Goal: Information Seeking & Learning: Learn about a topic

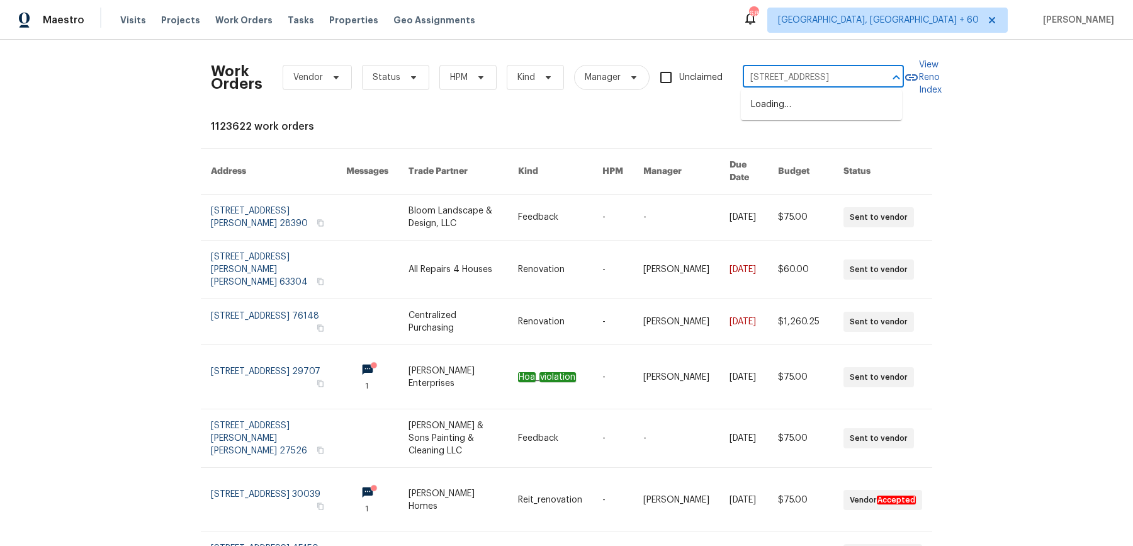
scroll to position [0, 60]
click at [801, 104] on li "4729 Windsor Ct, San Bernardino, CA 92407" at bounding box center [821, 104] width 161 height 21
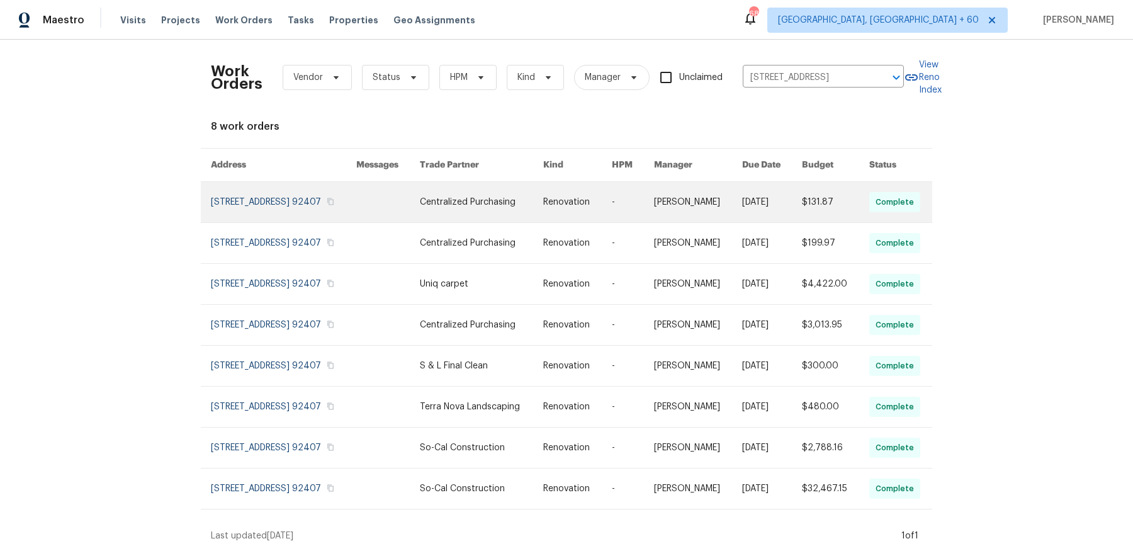
click at [637, 201] on link at bounding box center [633, 202] width 42 height 40
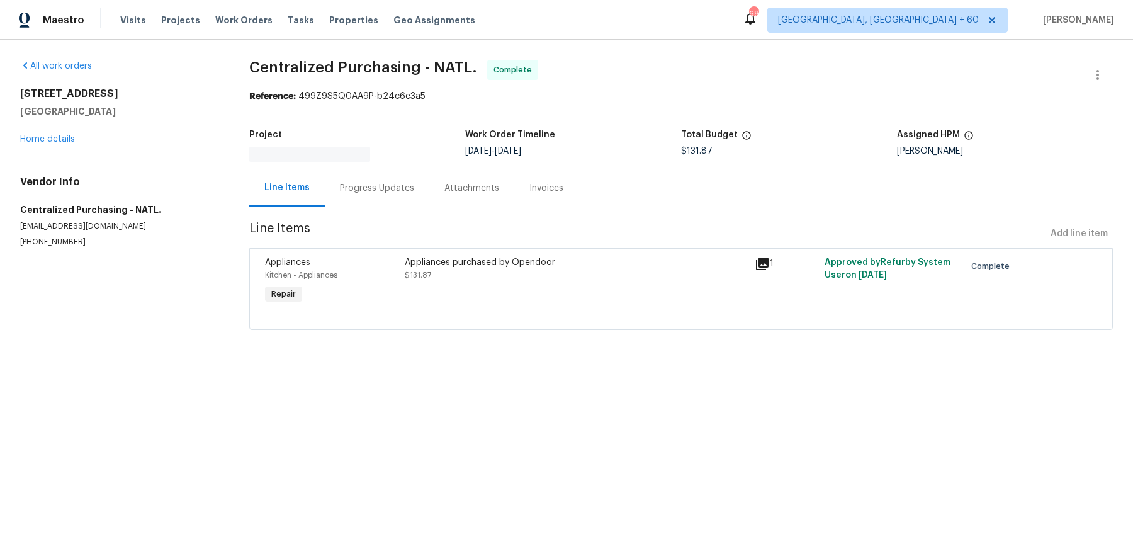
click at [61, 144] on div "4729 Windsor Ct San Bernardino, CA 92407 Home details" at bounding box center [119, 117] width 199 height 58
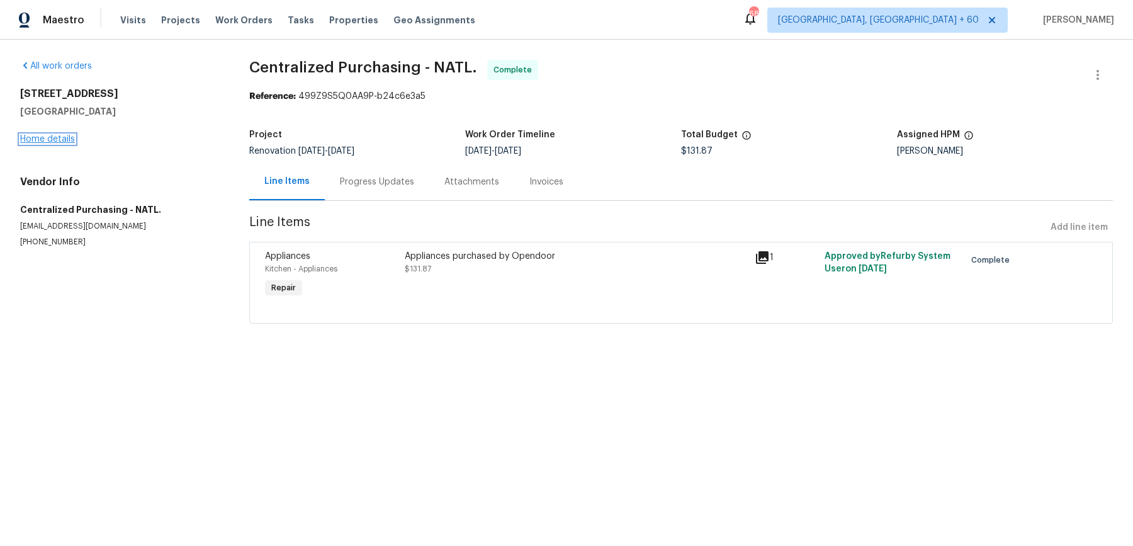
click at [61, 142] on link "Home details" at bounding box center [47, 139] width 55 height 9
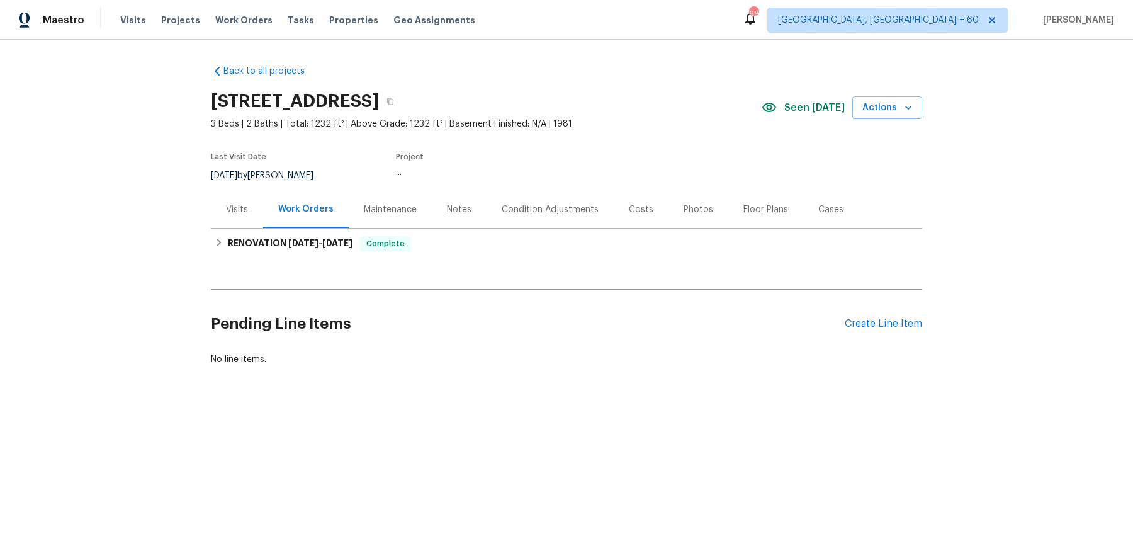
click at [389, 259] on div "Back to all projects 4729 Windsor Ct, San Bernardino, CA 92407 3 Beds | 2 Baths…" at bounding box center [566, 215] width 711 height 321
click at [392, 251] on div "RENOVATION 9/15/25 - 10/1/25 Complete" at bounding box center [566, 244] width 711 height 30
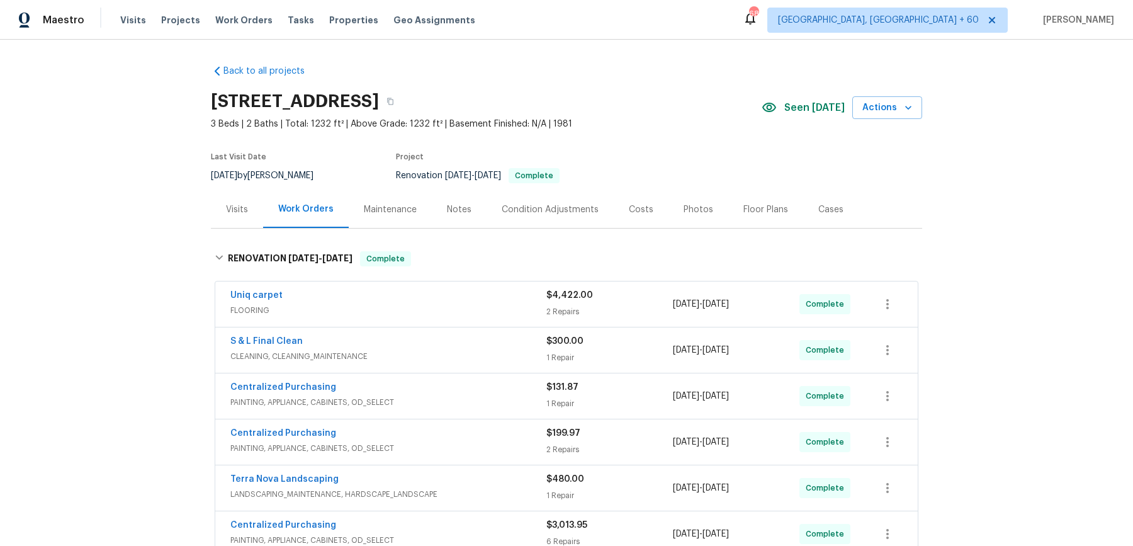
click at [427, 315] on span "FLOORING" at bounding box center [388, 310] width 316 height 13
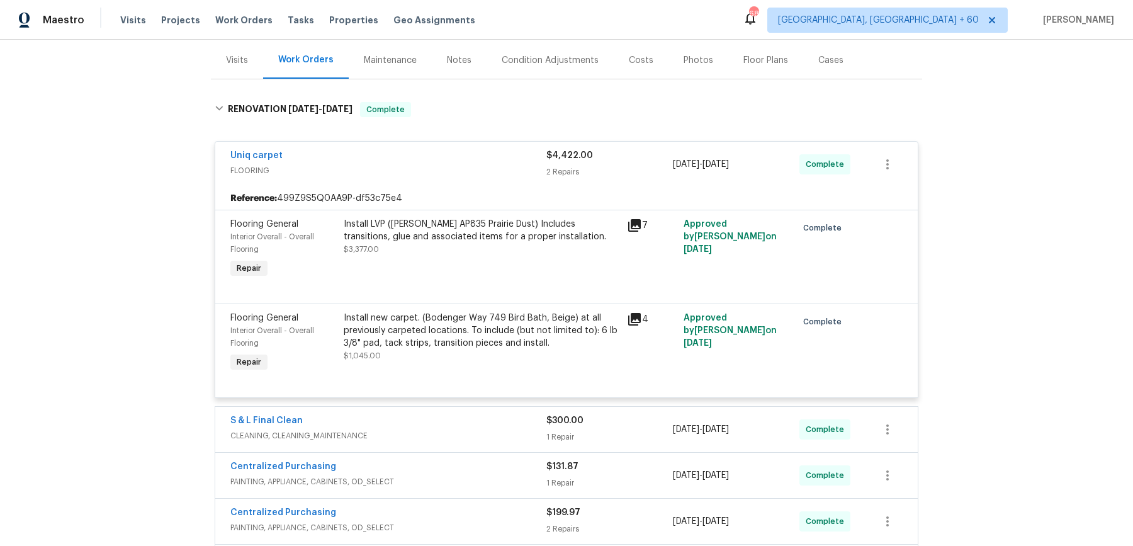
scroll to position [225, 0]
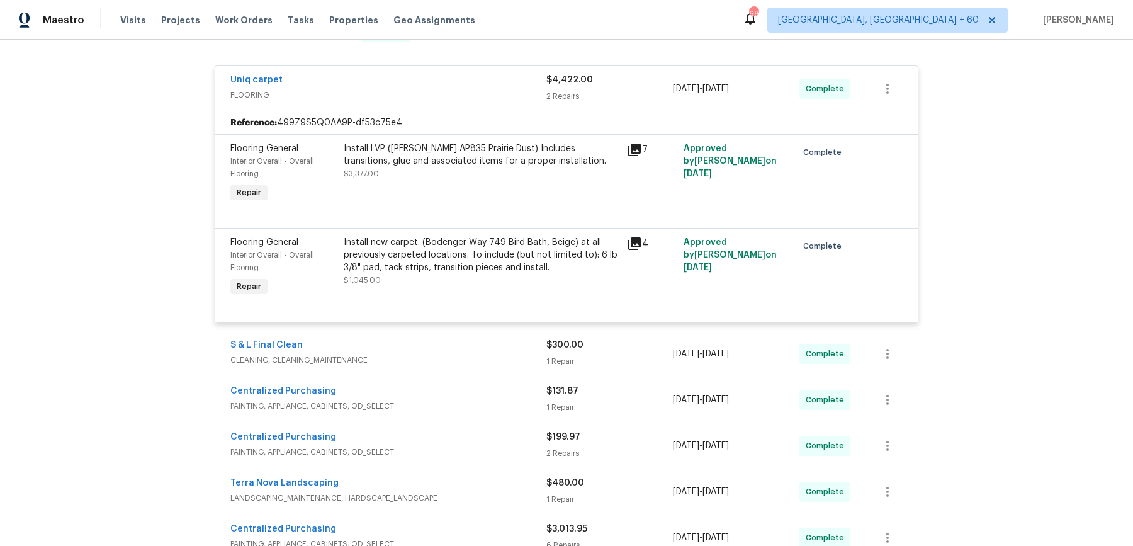
click at [437, 344] on div "S & L Final Clean" at bounding box center [388, 346] width 316 height 15
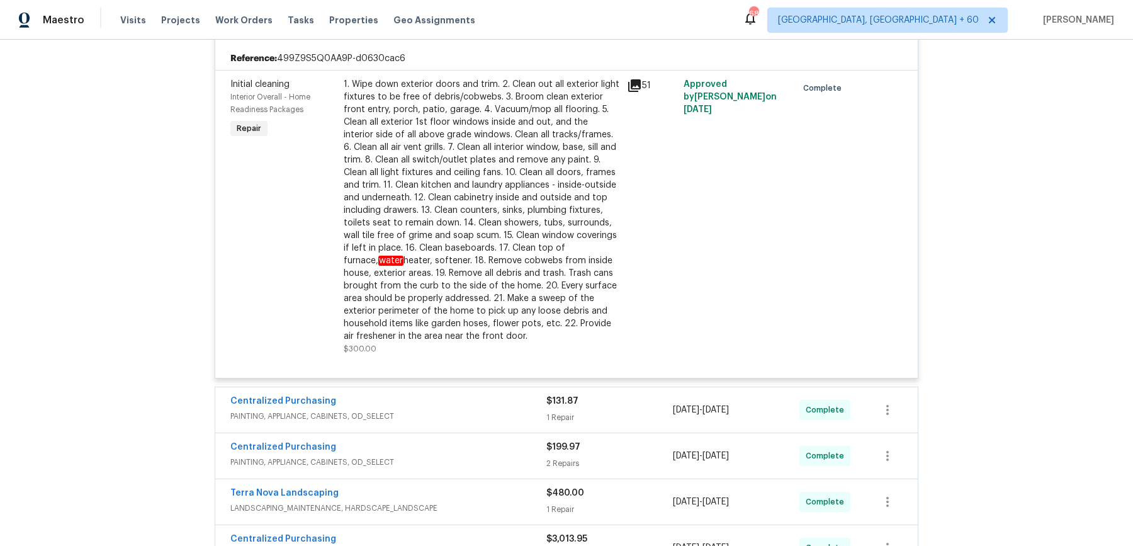
scroll to position [561, 0]
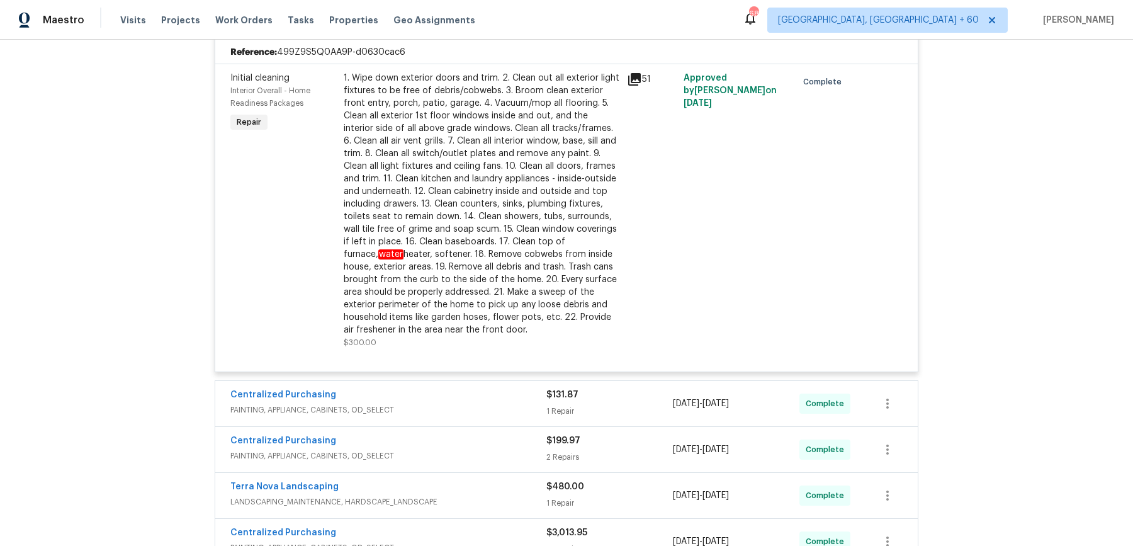
click at [440, 386] on div "Centralized Purchasing PAINTING, APPLIANCE, CABINETS, OD_SELECT $131.87 1 Repai…" at bounding box center [566, 403] width 703 height 45
click at [446, 400] on div "Centralized Purchasing" at bounding box center [388, 395] width 316 height 15
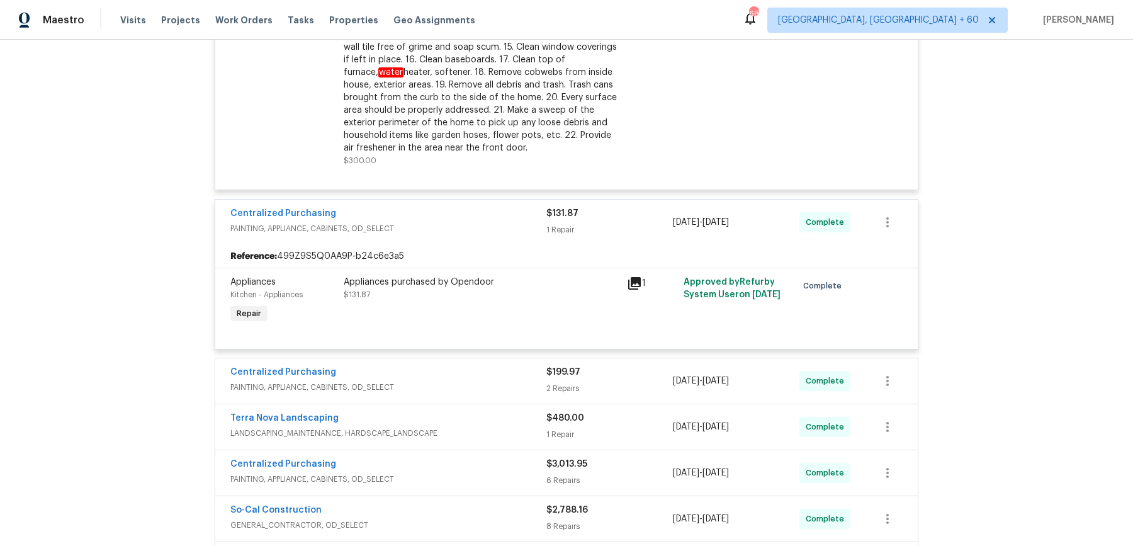
click at [453, 382] on span "PAINTING, APPLIANCE, CABINETS, OD_SELECT" at bounding box center [388, 387] width 316 height 13
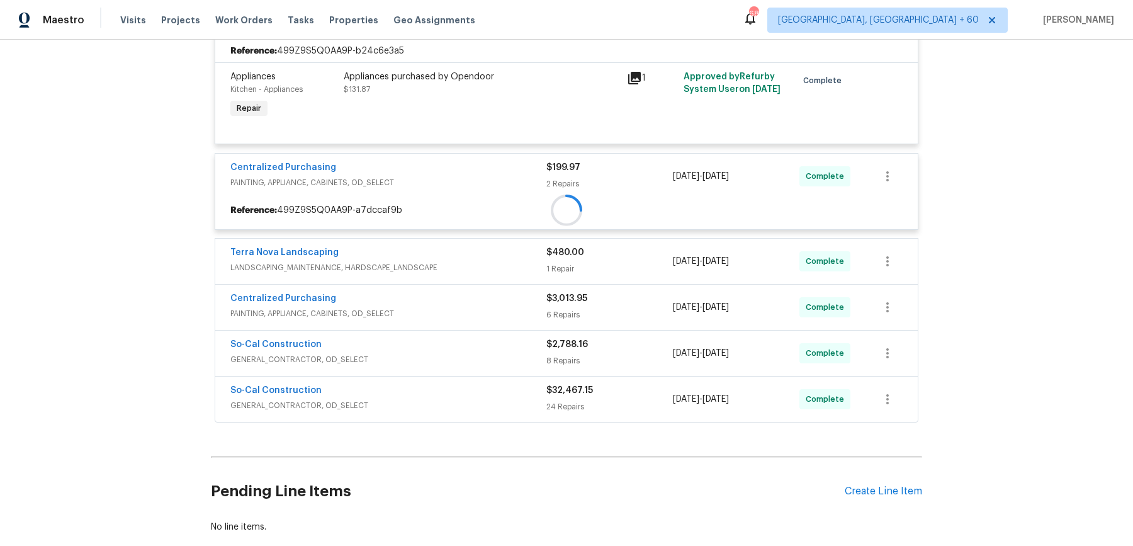
scroll to position [1017, 0]
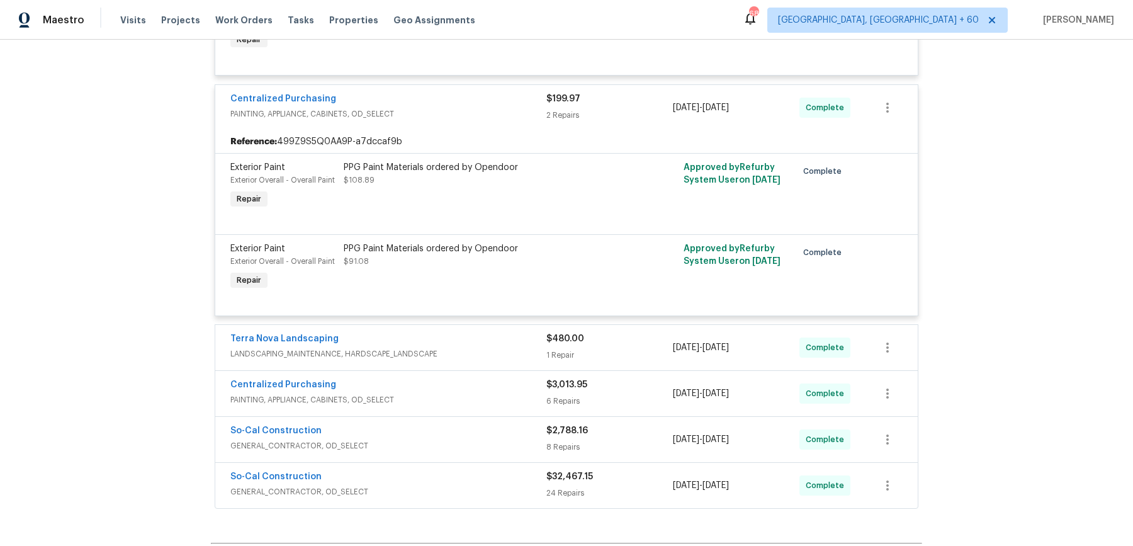
click at [473, 357] on span "LANDSCAPING_MAINTENANCE, HARDSCAPE_LANDSCAPE" at bounding box center [388, 353] width 316 height 13
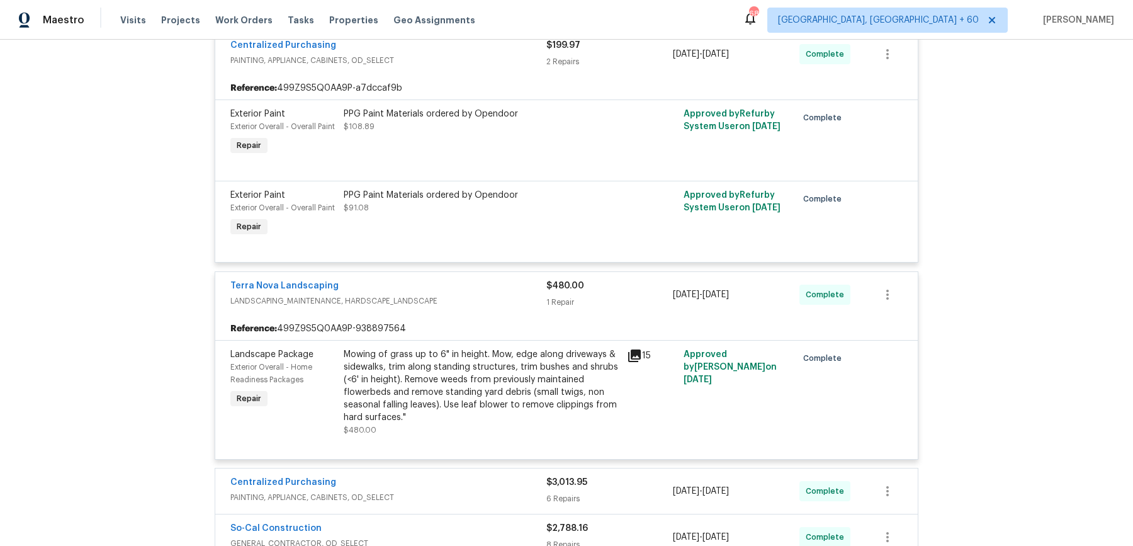
scroll to position [1146, 0]
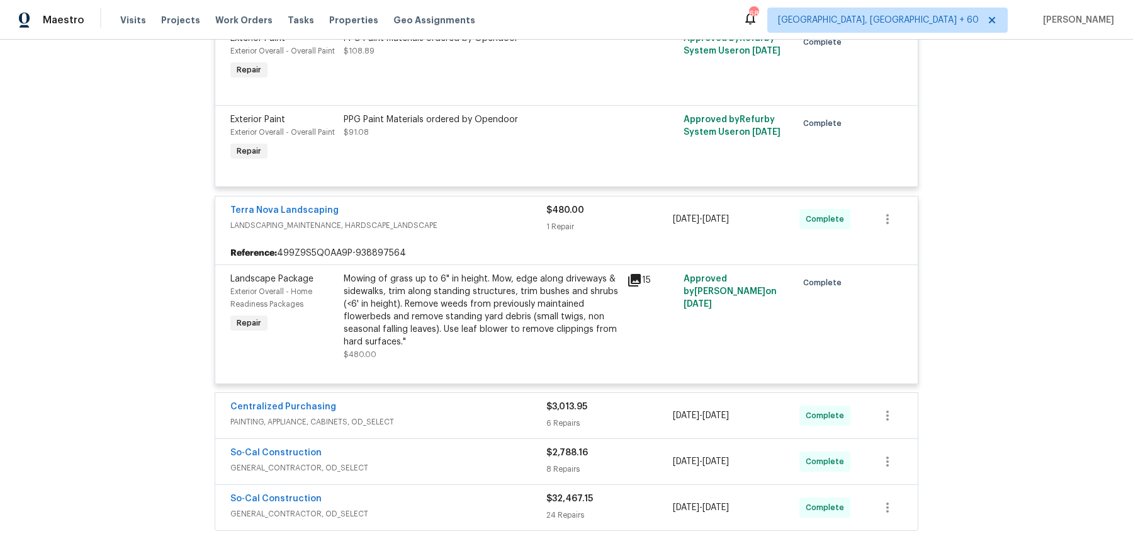
click at [478, 426] on span "PAINTING, APPLIANCE, CABINETS, OD_SELECT" at bounding box center [388, 421] width 316 height 13
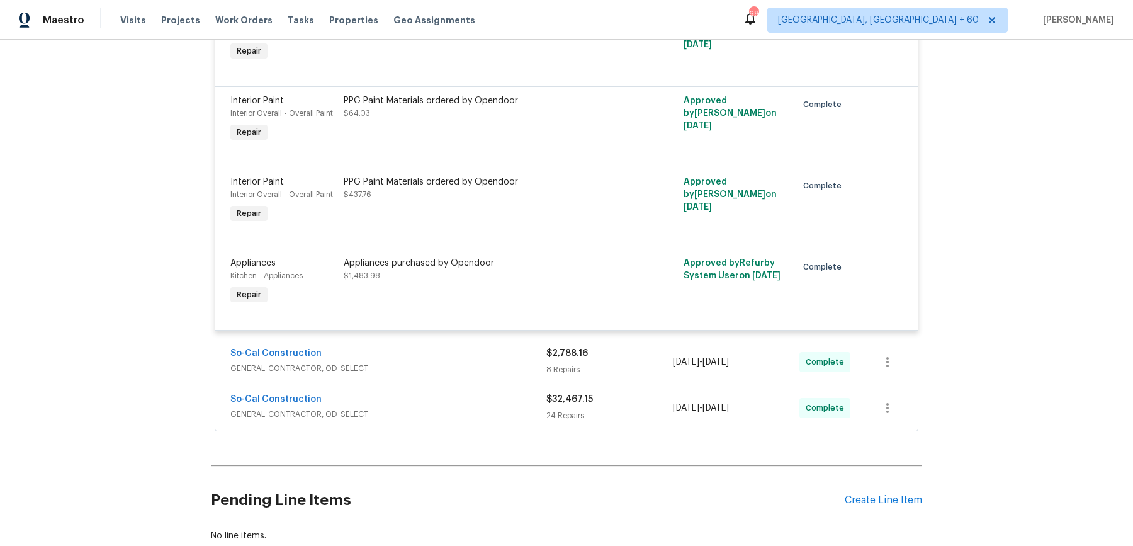
scroll to position [1843, 0]
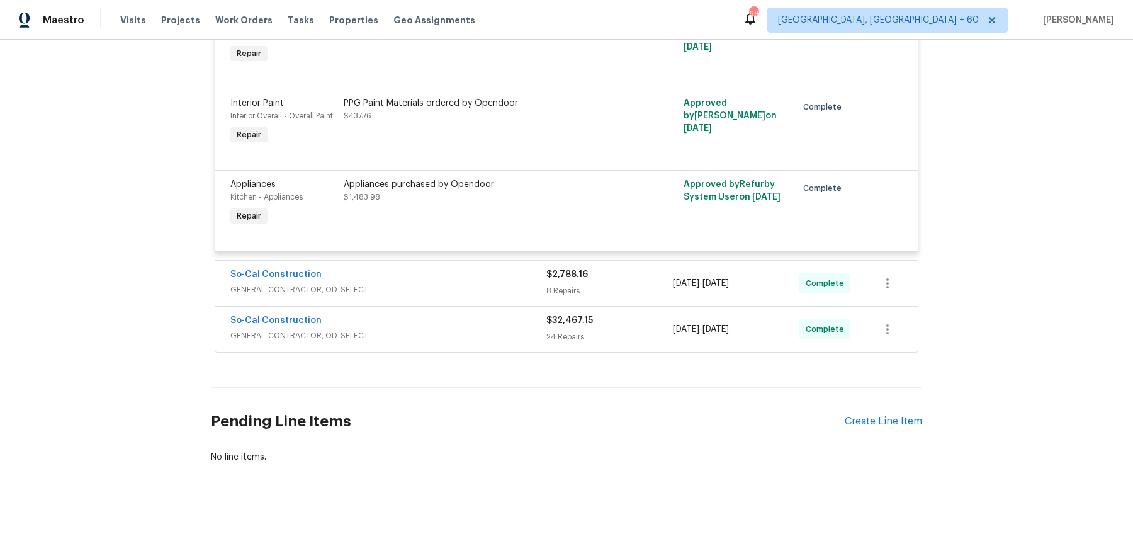
click at [483, 274] on div "So-Cal Construction" at bounding box center [388, 275] width 316 height 15
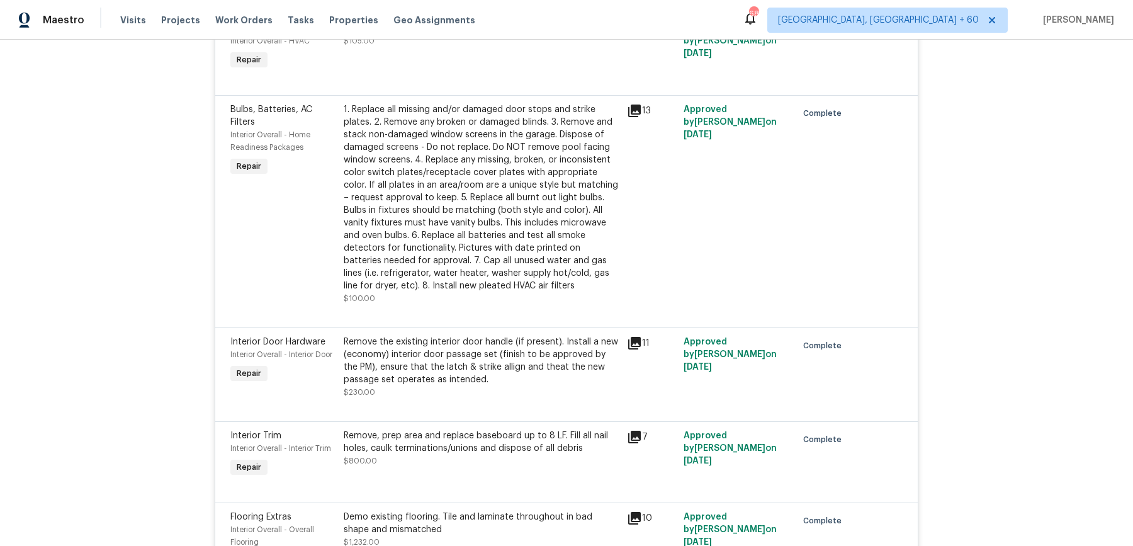
scroll to position [2728, 0]
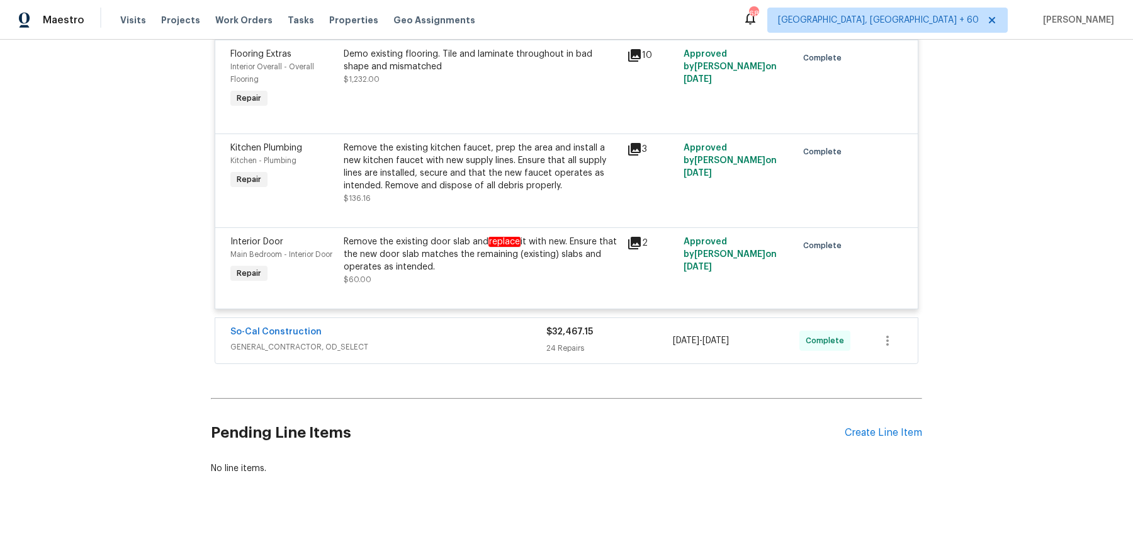
click at [499, 341] on span "GENERAL_CONTRACTOR, OD_SELECT" at bounding box center [388, 347] width 316 height 13
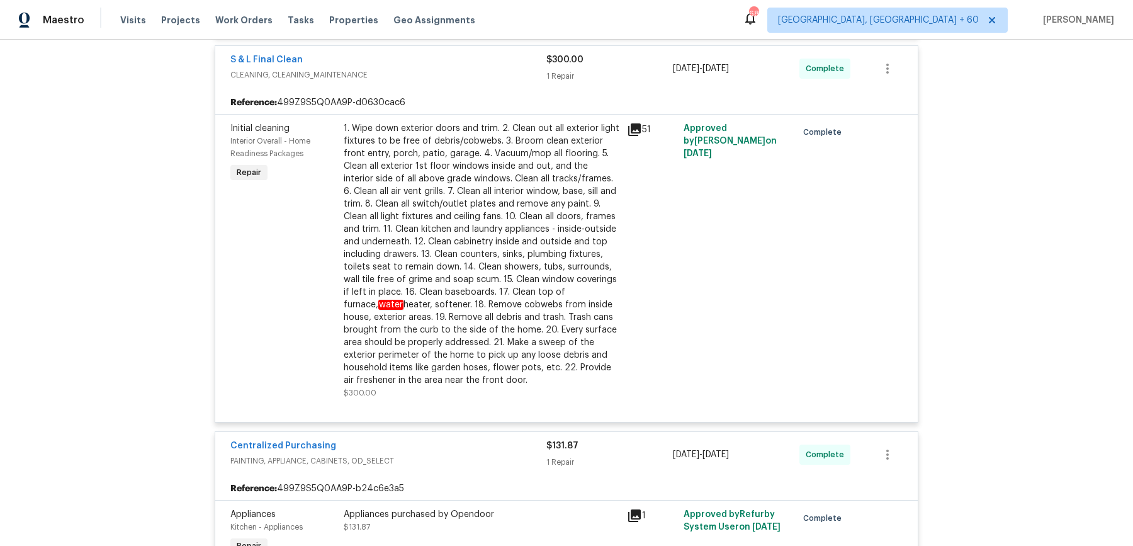
scroll to position [0, 0]
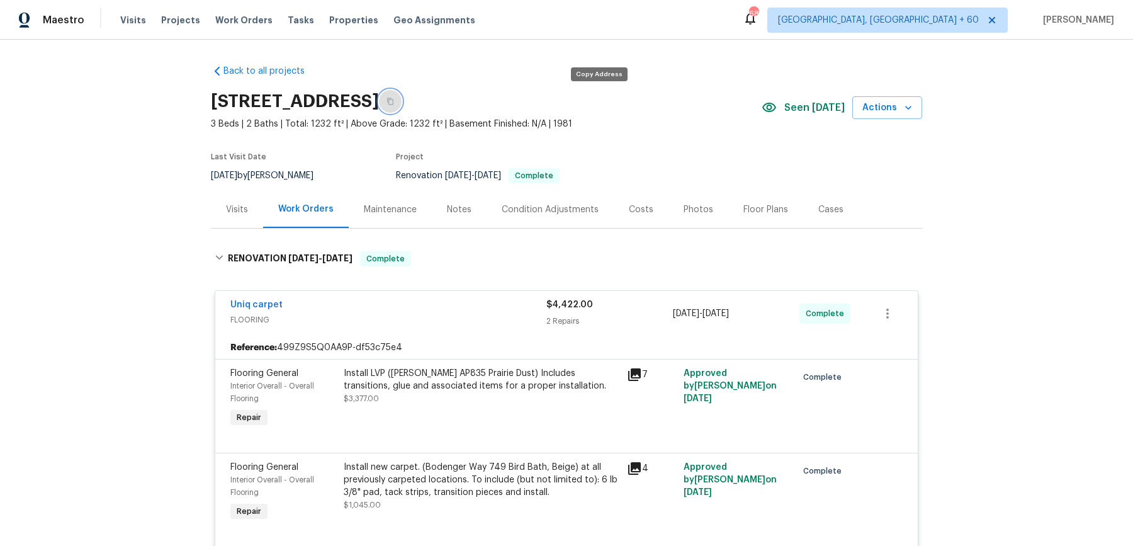
click at [402, 99] on button "button" at bounding box center [390, 101] width 23 height 23
click at [402, 104] on button "button" at bounding box center [390, 101] width 23 height 23
click at [604, 115] on div "4729 Windsor Ct, San Bernardino, CA 92407" at bounding box center [486, 101] width 551 height 33
click at [604, 114] on div "4729 Windsor Ct, San Bernardino, CA 92407" at bounding box center [486, 101] width 551 height 33
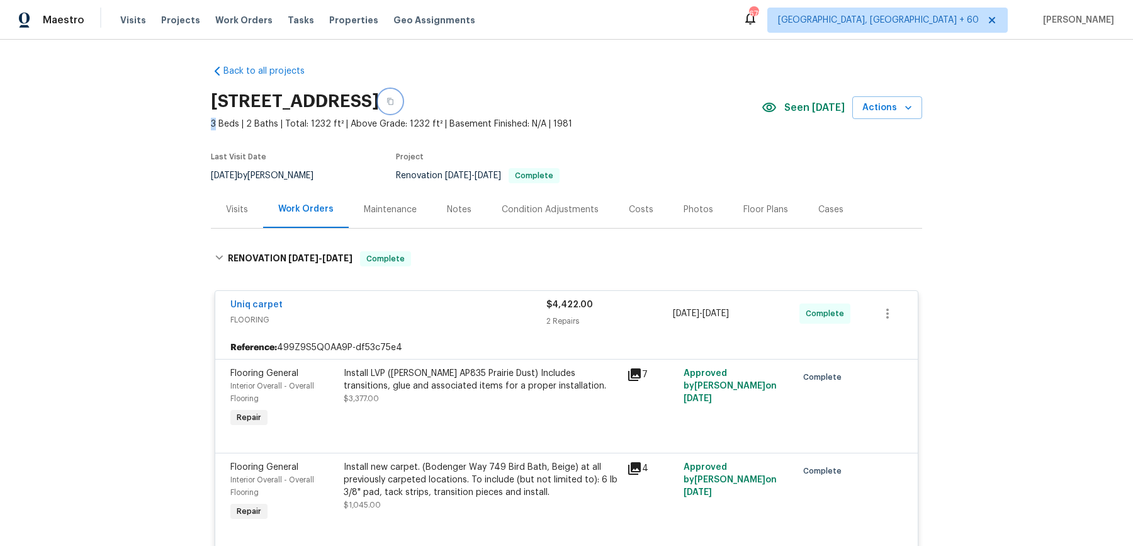
click at [402, 108] on button "button" at bounding box center [390, 101] width 23 height 23
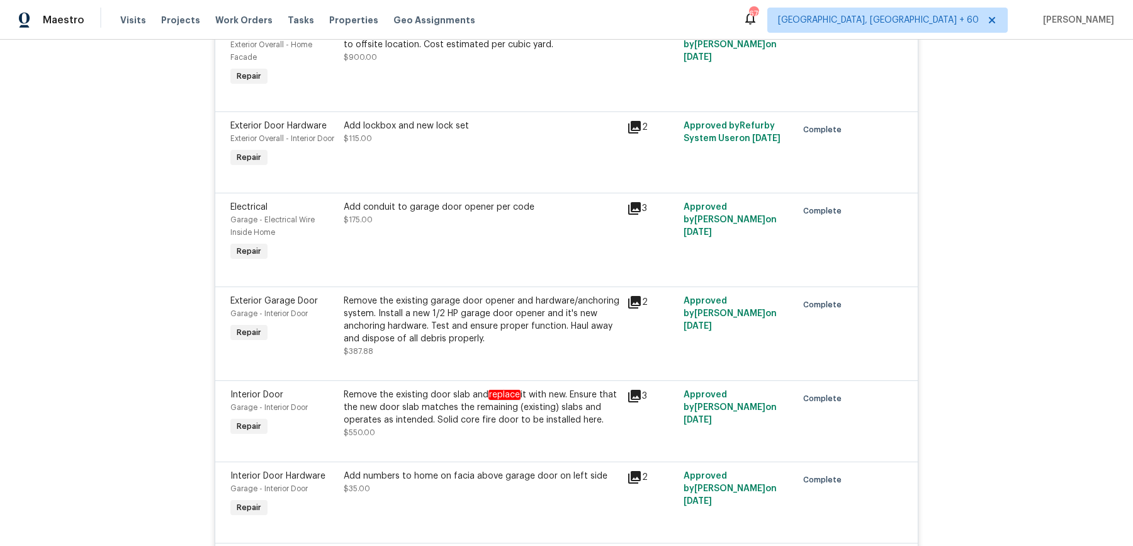
scroll to position [3557, 0]
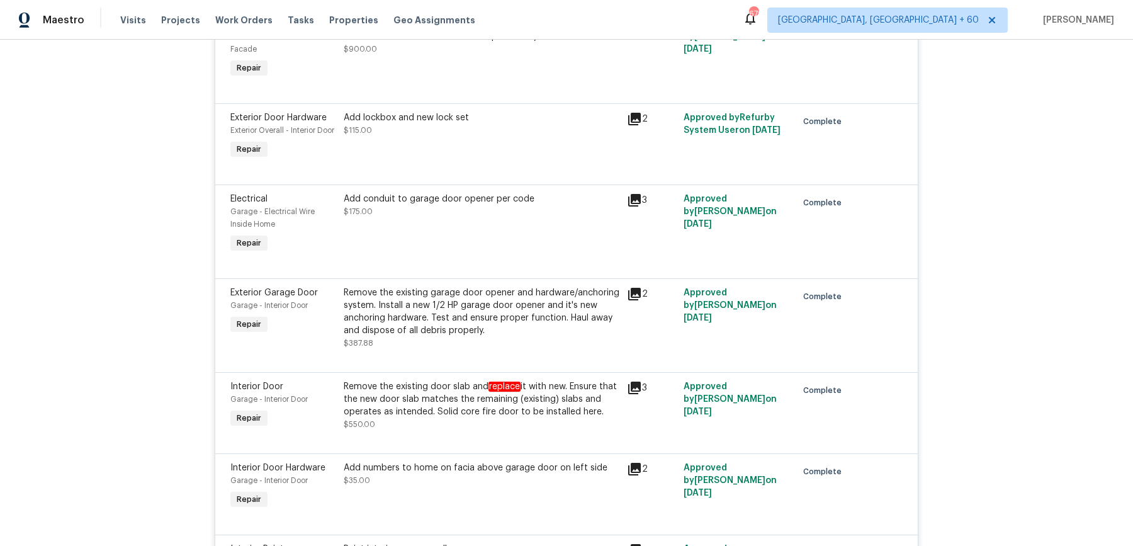
click at [465, 327] on div "Remove the existing garage door opener and hardware/anchoring system. Install a…" at bounding box center [482, 311] width 276 height 50
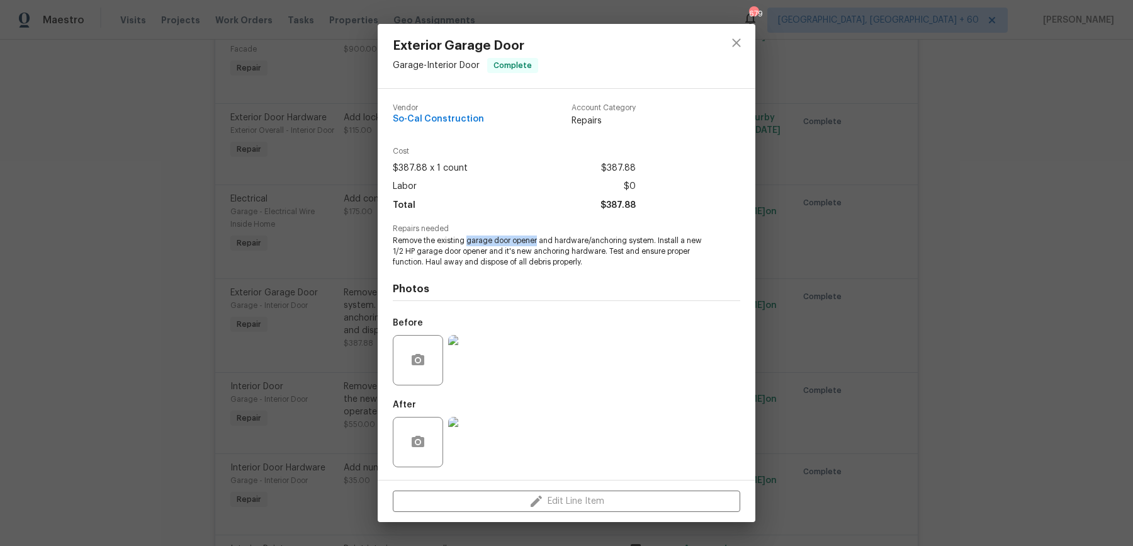
drag, startPoint x: 468, startPoint y: 242, endPoint x: 536, endPoint y: 242, distance: 68.0
click at [536, 242] on span "Remove the existing garage door opener and hardware/anchoring system. Install a…" at bounding box center [549, 250] width 313 height 31
copy span "garage door opener"
click at [871, 245] on div "Exterior Garage Door Garage - Interior Door Complete Vendor So-Cal Construction…" at bounding box center [566, 273] width 1133 height 546
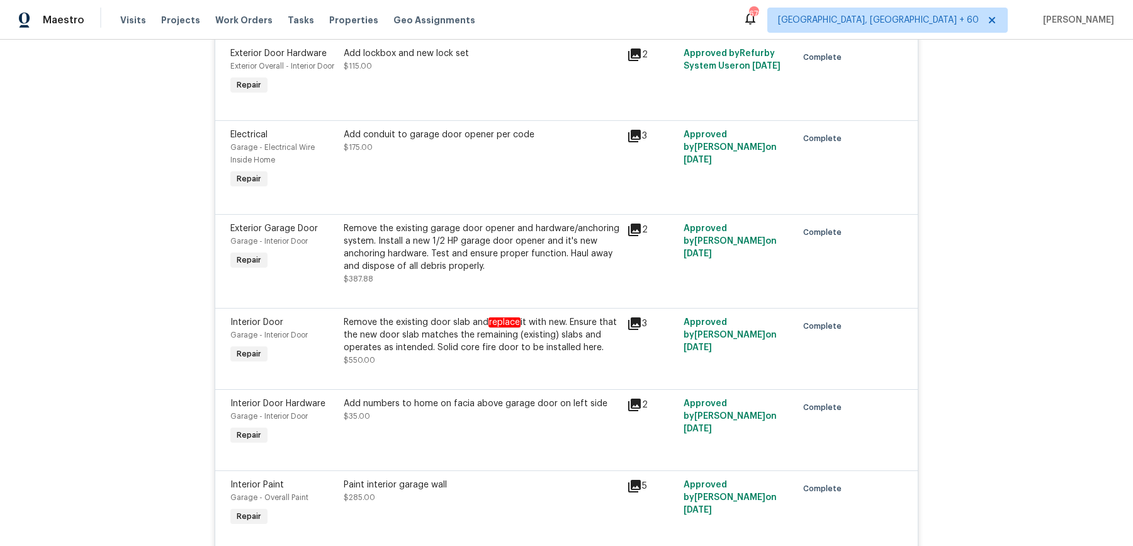
scroll to position [3636, 0]
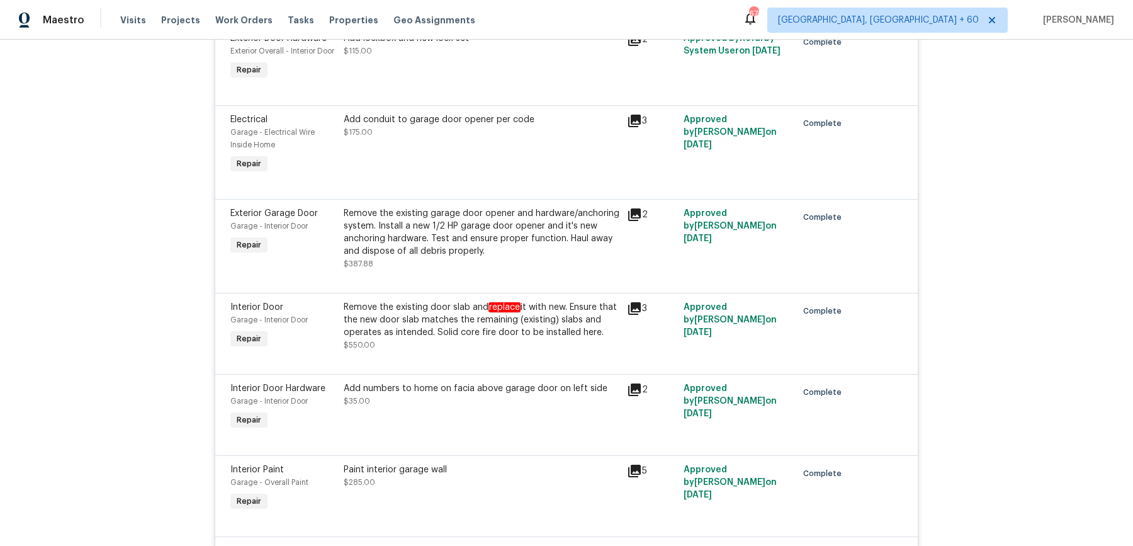
click at [518, 312] on em "replace" at bounding box center [505, 307] width 32 height 10
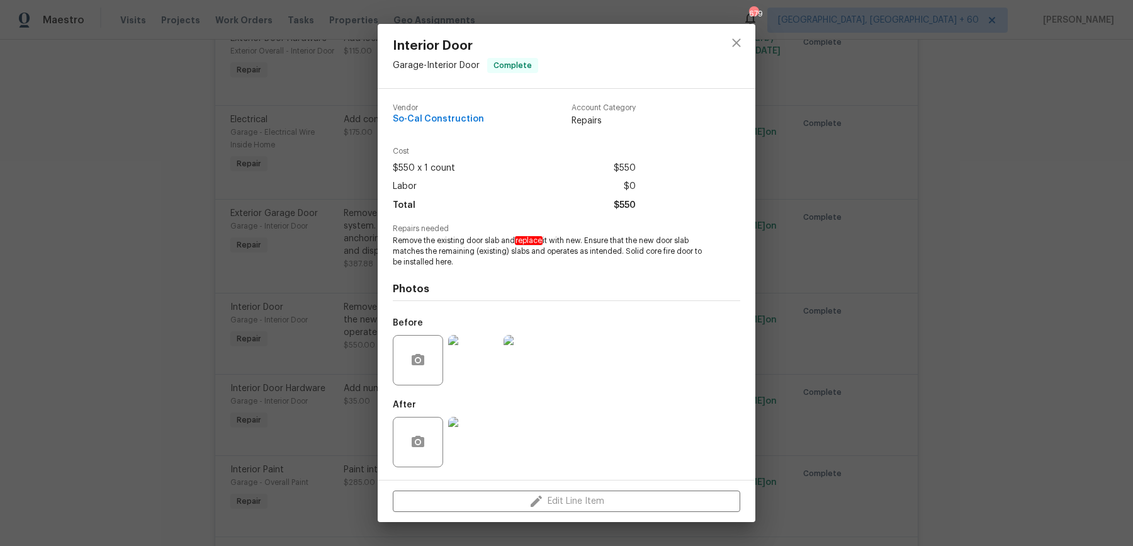
click at [821, 258] on div "Interior Door Garage - Interior Door Complete Vendor So-Cal Construction Accoun…" at bounding box center [566, 273] width 1133 height 546
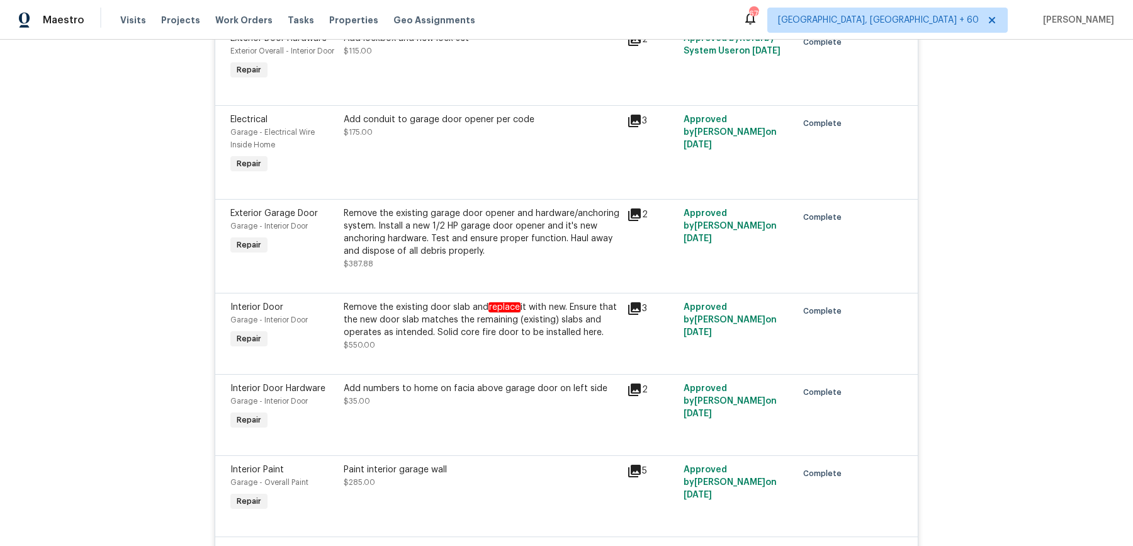
scroll to position [3768, 0]
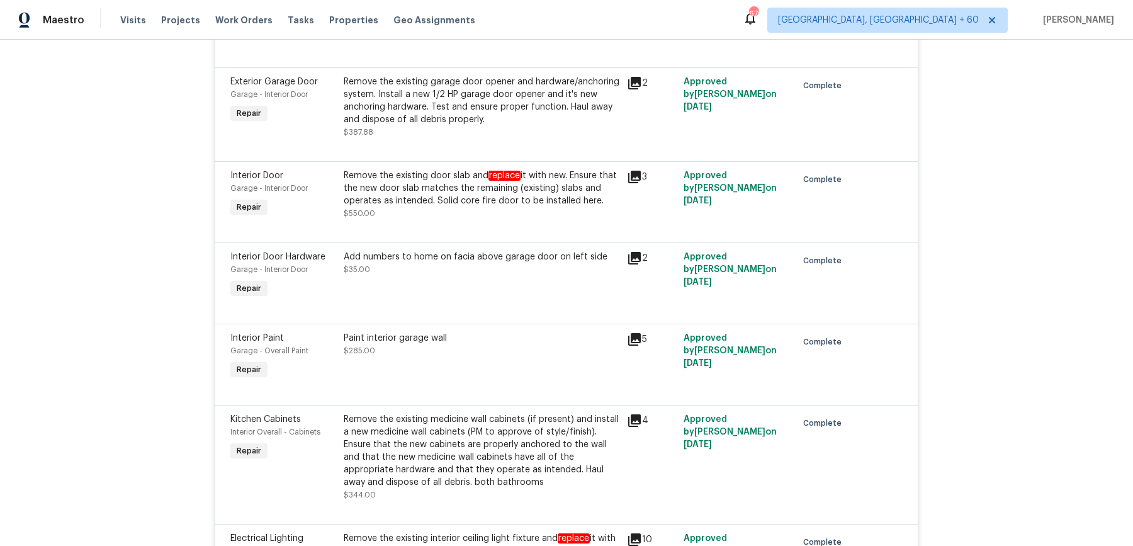
click at [854, 235] on div at bounding box center [566, 227] width 672 height 15
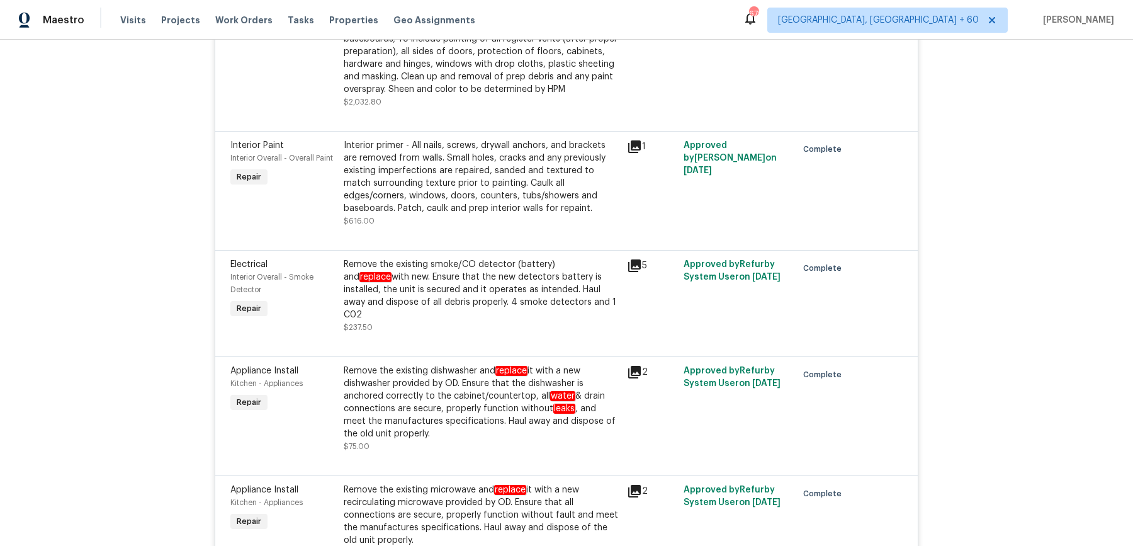
scroll to position [4526, 0]
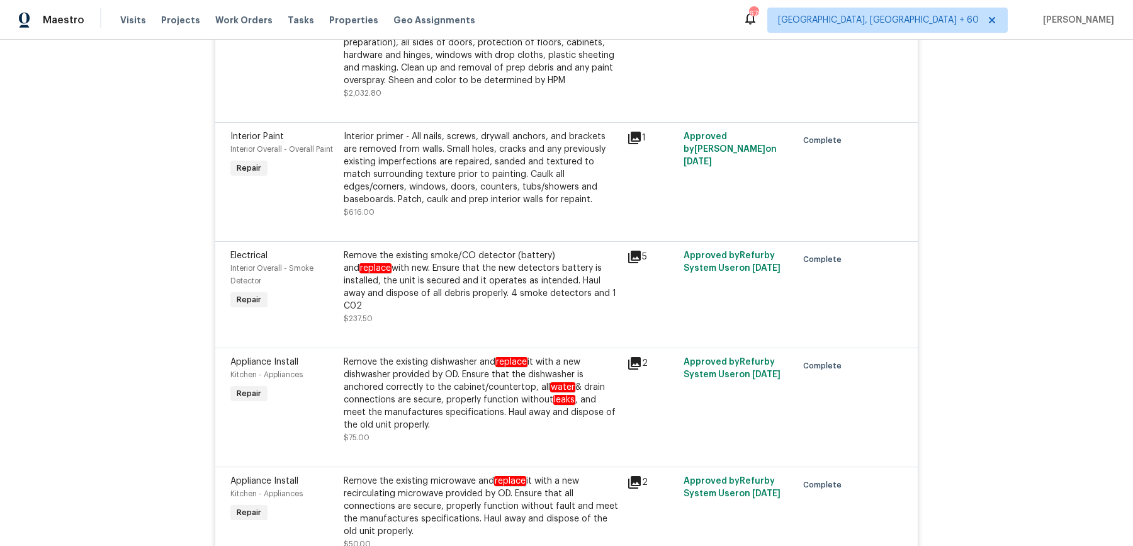
click at [500, 312] on div "Remove the existing smoke/CO detector (battery) and replace with new. Ensure th…" at bounding box center [482, 280] width 276 height 63
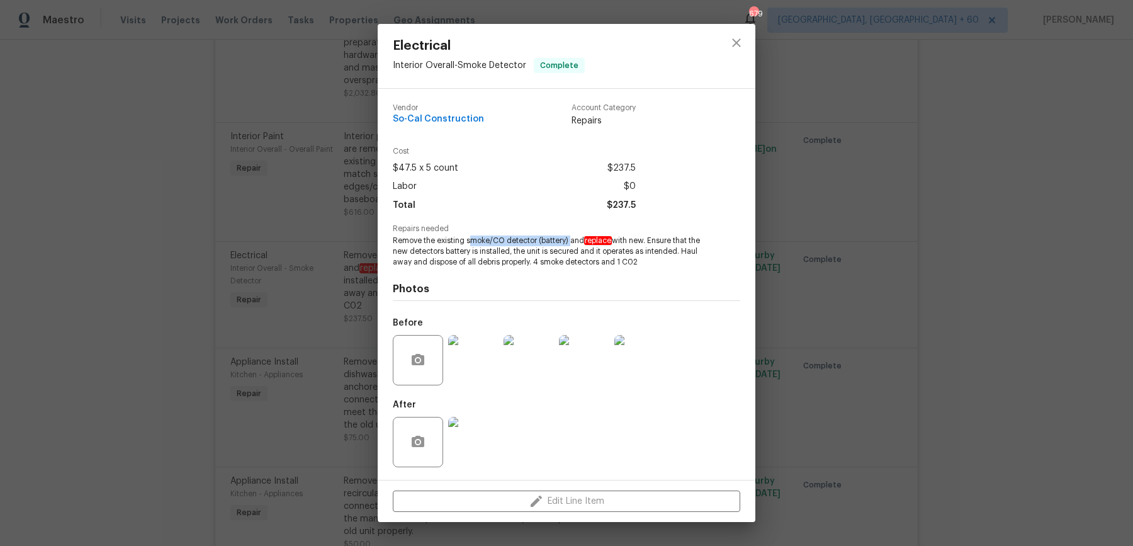
drag, startPoint x: 471, startPoint y: 240, endPoint x: 572, endPoint y: 239, distance: 101.4
click at [572, 239] on span "Remove the existing smoke/CO detector (battery) and replace with new. Ensure th…" at bounding box center [549, 250] width 313 height 31
click at [526, 240] on span "Remove the existing smoke/CO detector (battery) and replace with new. Ensure th…" at bounding box center [549, 250] width 313 height 31
drag, startPoint x: 466, startPoint y: 243, endPoint x: 641, endPoint y: 241, distance: 175.0
click at [641, 241] on span "Remove the existing smoke/CO detector (battery) and replace with new. Ensure th…" at bounding box center [549, 250] width 313 height 31
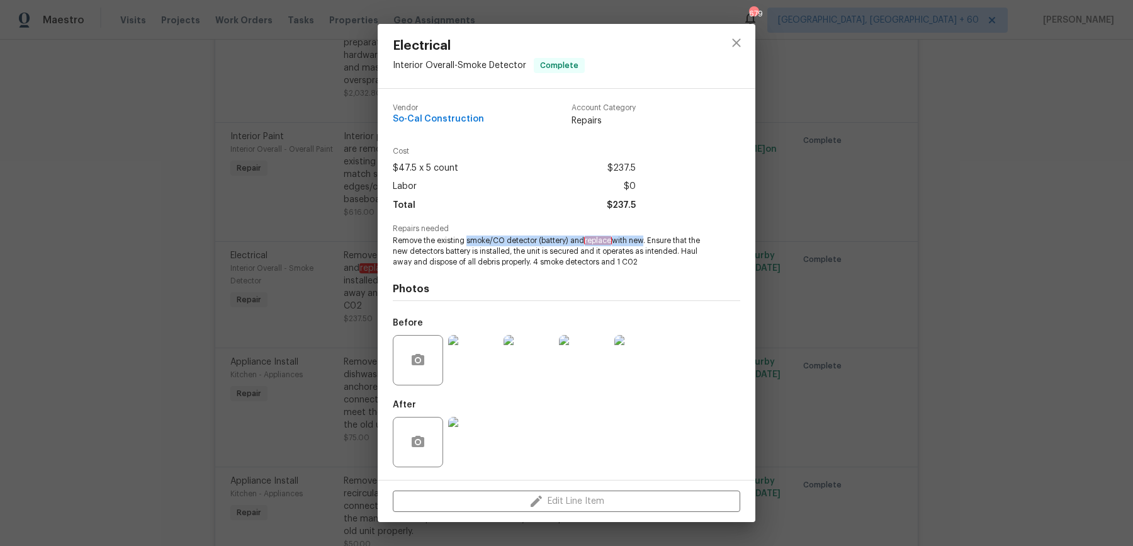
drag, startPoint x: 642, startPoint y: 259, endPoint x: 332, endPoint y: 239, distance: 311.0
click at [332, 239] on div "Electrical Interior Overall - Smoke Detector Complete Vendor So-Cal Constructio…" at bounding box center [566, 273] width 1133 height 546
copy span "Remove the existing smoke/CO detector (battery) and replace with new. Ensure th…"
click at [518, 257] on span "Remove the existing smoke/CO detector (battery) and replace with new. Ensure th…" at bounding box center [549, 250] width 313 height 31
drag, startPoint x: 466, startPoint y: 244, endPoint x: 533, endPoint y: 244, distance: 66.7
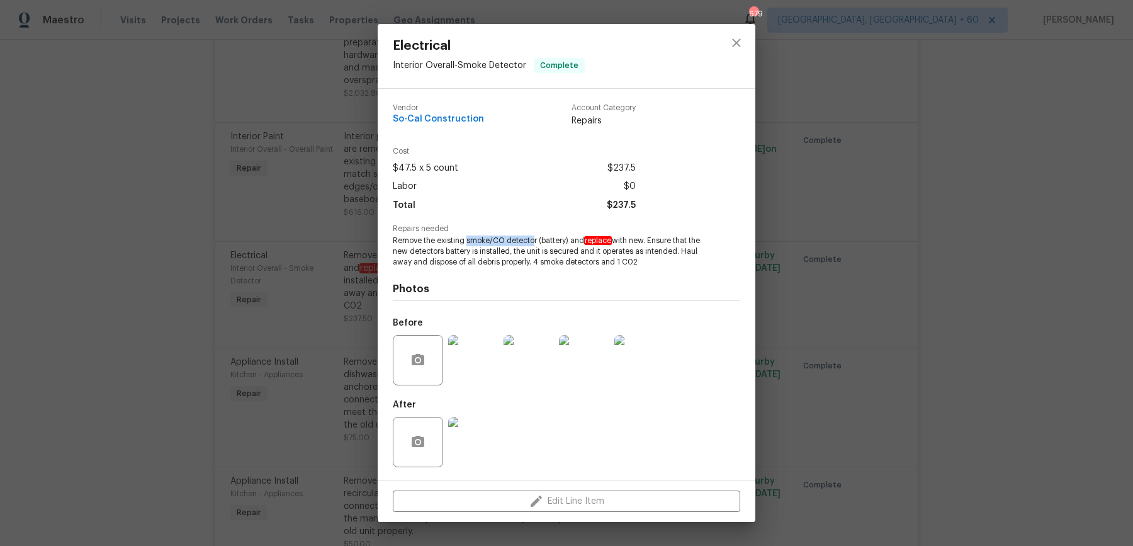
click at [533, 244] on span "Remove the existing smoke/CO detector (battery) and replace with new. Ensure th…" at bounding box center [549, 250] width 313 height 31
copy span "smoke/CO detecto"
click at [1013, 246] on div "Electrical Interior Overall - Smoke Detector Complete Vendor So-Cal Constructio…" at bounding box center [566, 273] width 1133 height 546
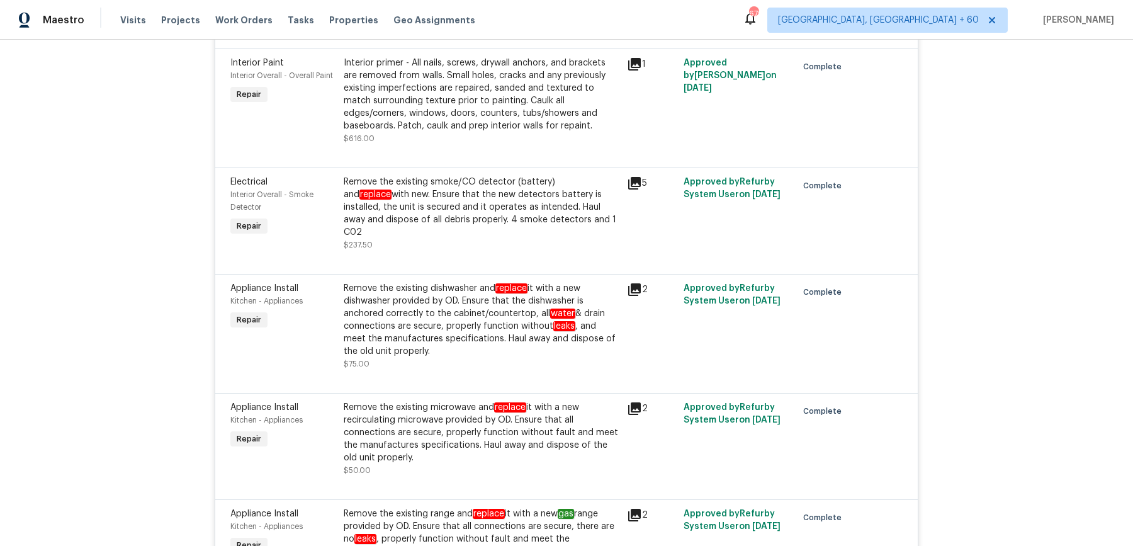
scroll to position [4640, 0]
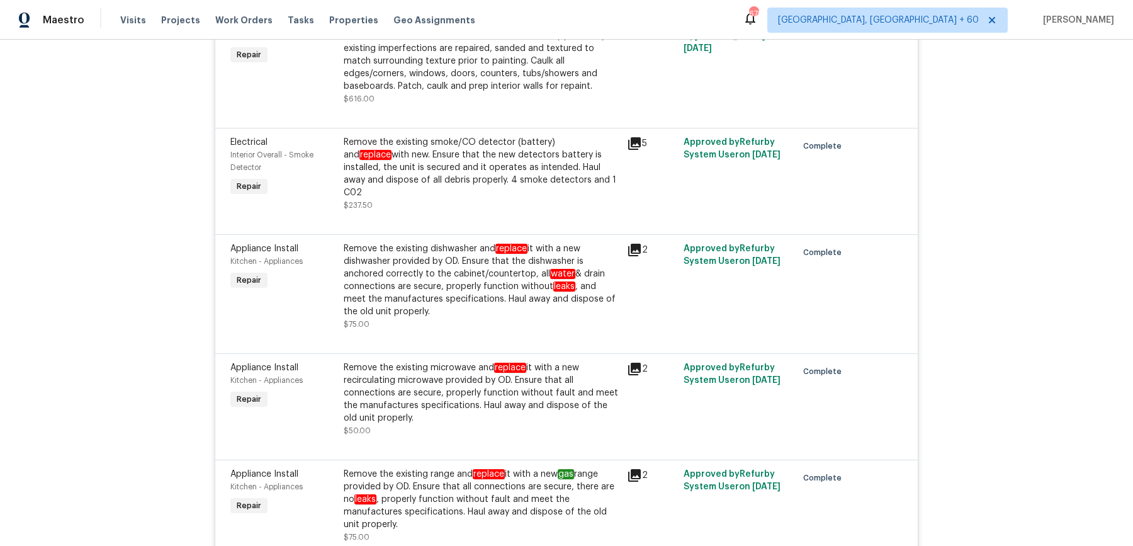
click at [522, 294] on div "Remove the existing dishwasher and replace it with a new dishwasher provided by…" at bounding box center [482, 280] width 276 height 76
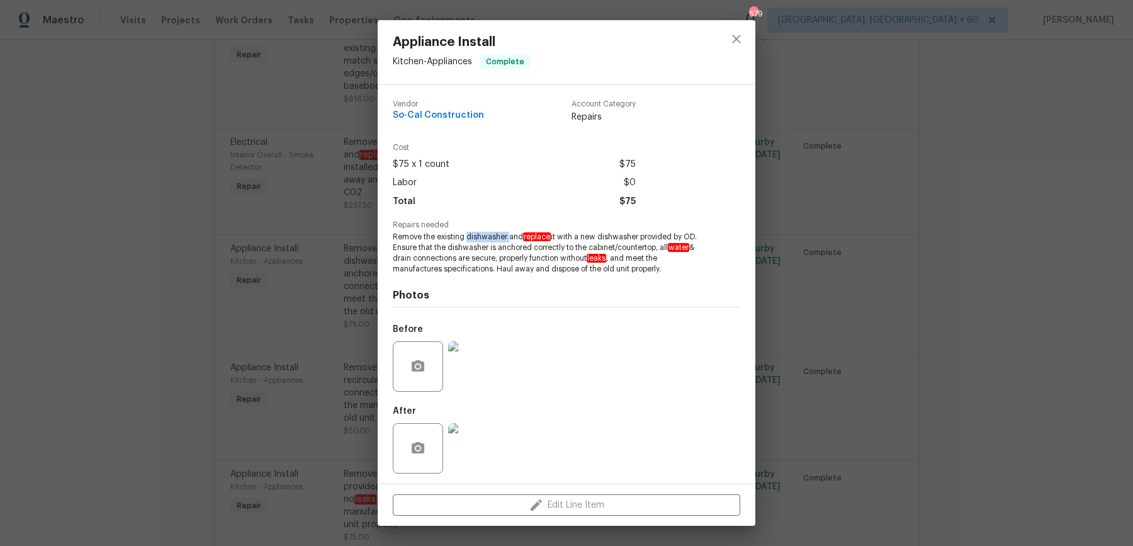
drag, startPoint x: 466, startPoint y: 240, endPoint x: 507, endPoint y: 239, distance: 40.9
click at [507, 239] on span "Remove the existing dishwasher and replace it with a new dishwasher provided by…" at bounding box center [549, 253] width 313 height 42
click at [825, 192] on div "Appliance Install Kitchen - Appliances Complete Vendor So-Cal Construction Acco…" at bounding box center [566, 273] width 1133 height 546
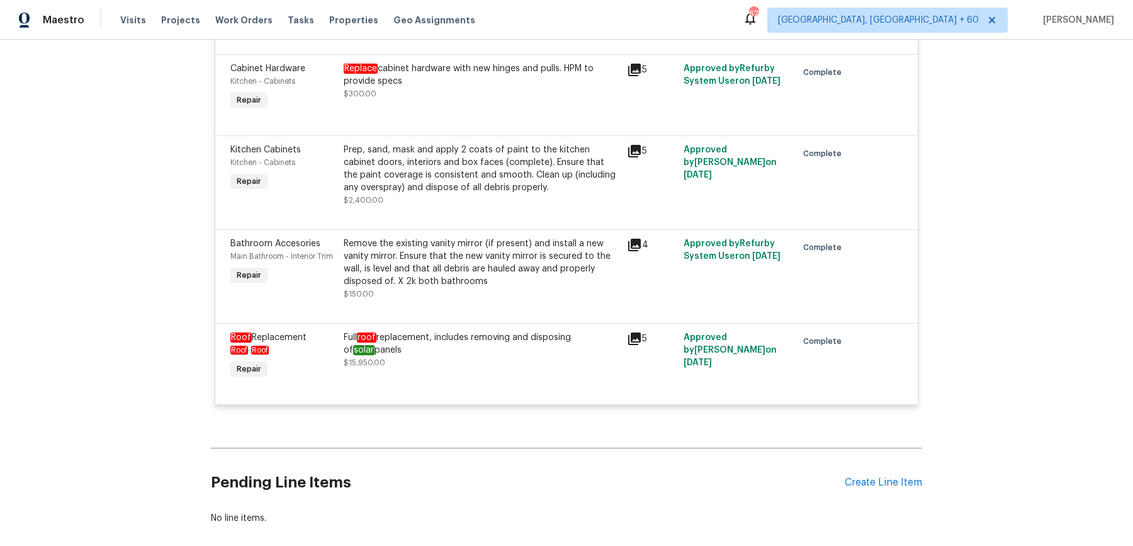
scroll to position [5153, 0]
click at [562, 344] on div "Full roof replacement, includes removing and disposing of solar panels" at bounding box center [482, 342] width 276 height 25
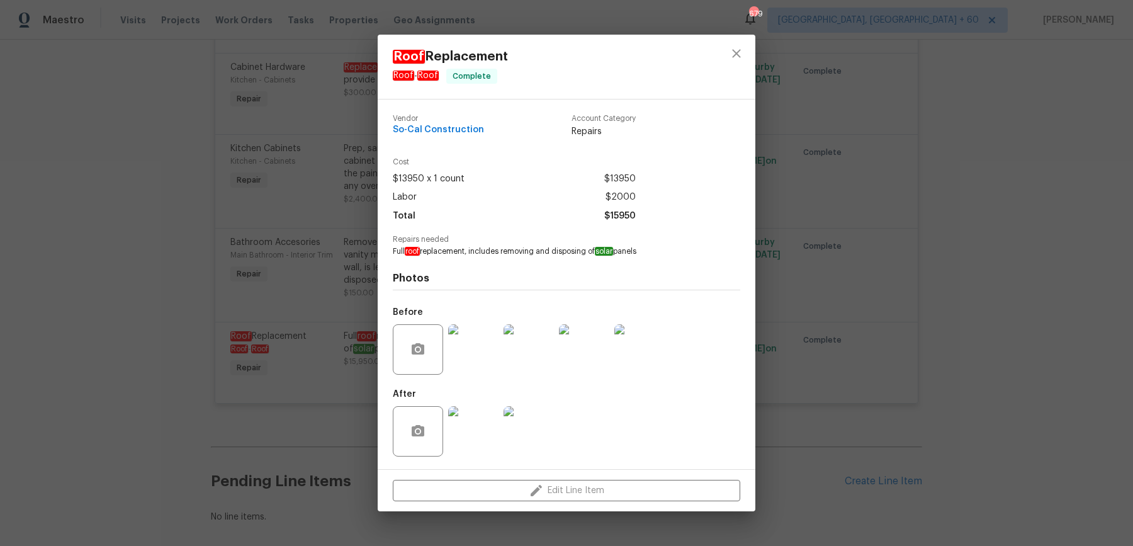
click at [861, 300] on div "Roof Replacement Roof - Roof Complete Vendor So-Cal Construction Account Catego…" at bounding box center [566, 273] width 1133 height 546
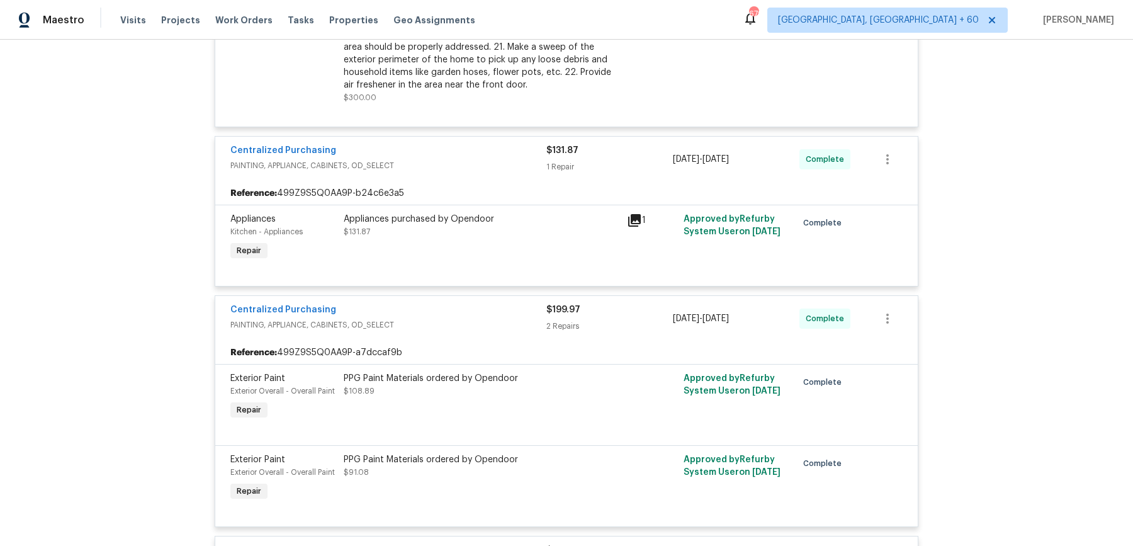
scroll to position [0, 0]
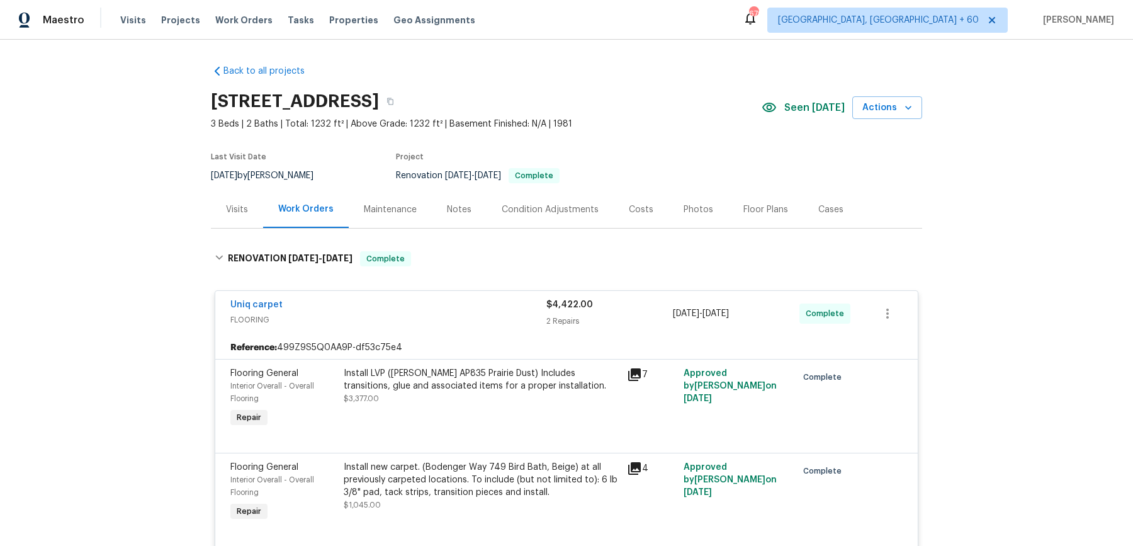
click at [379, 96] on h2 "4729 Windsor Ct, San Bernardino, CA 92407" at bounding box center [295, 101] width 168 height 13
click at [394, 101] on icon "button" at bounding box center [391, 102] width 8 height 8
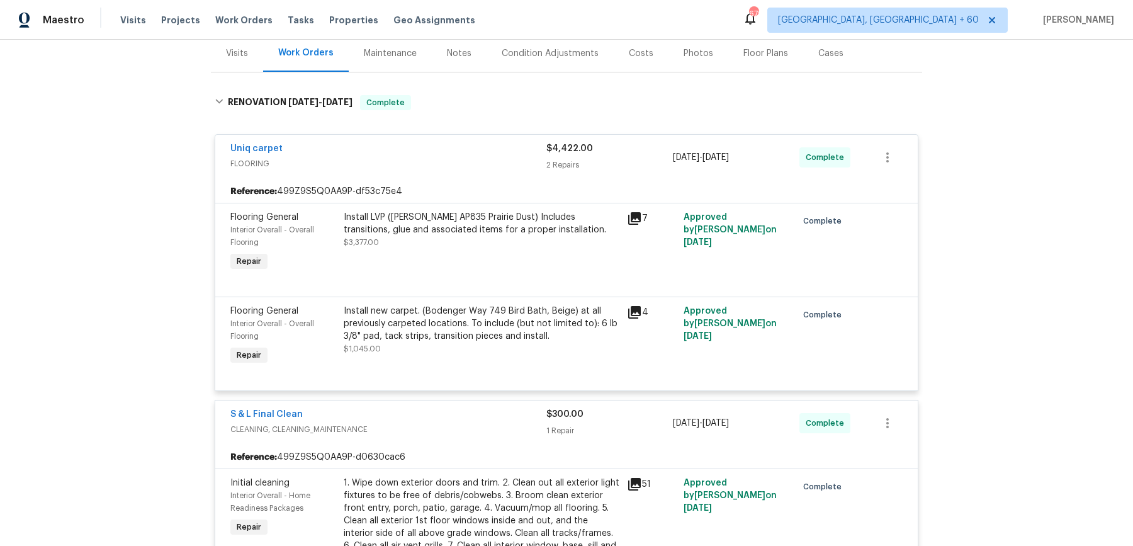
scroll to position [164, 0]
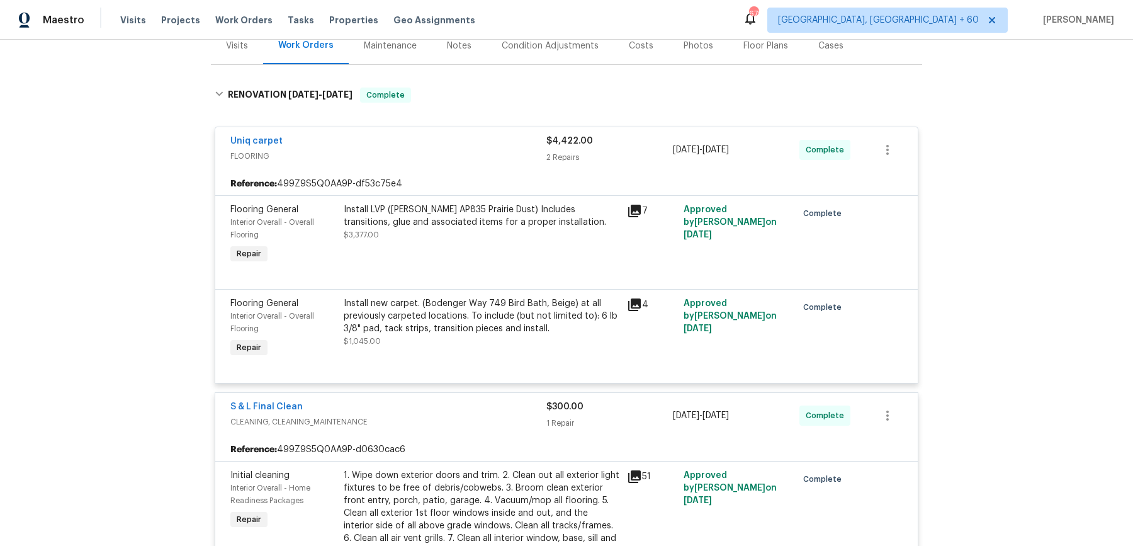
click at [404, 240] on div "Install LVP (Knighton AP835 Prairie Dust) Includes transitions, glue and associ…" at bounding box center [481, 235] width 283 height 71
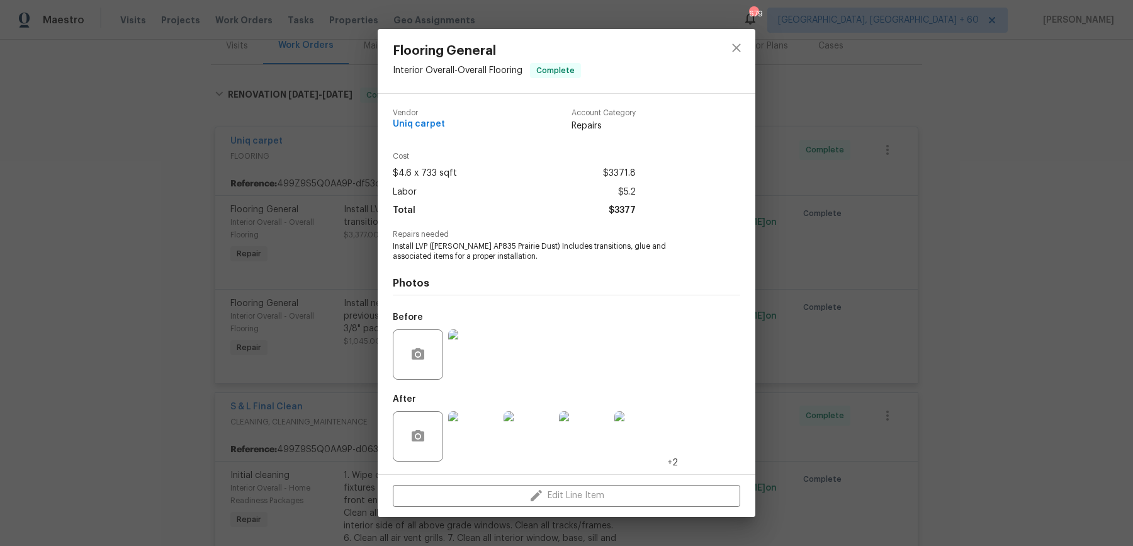
click at [834, 193] on div "Flooring General Interior Overall - Overall Flooring Complete Vendor Uniq carpe…" at bounding box center [566, 273] width 1133 height 546
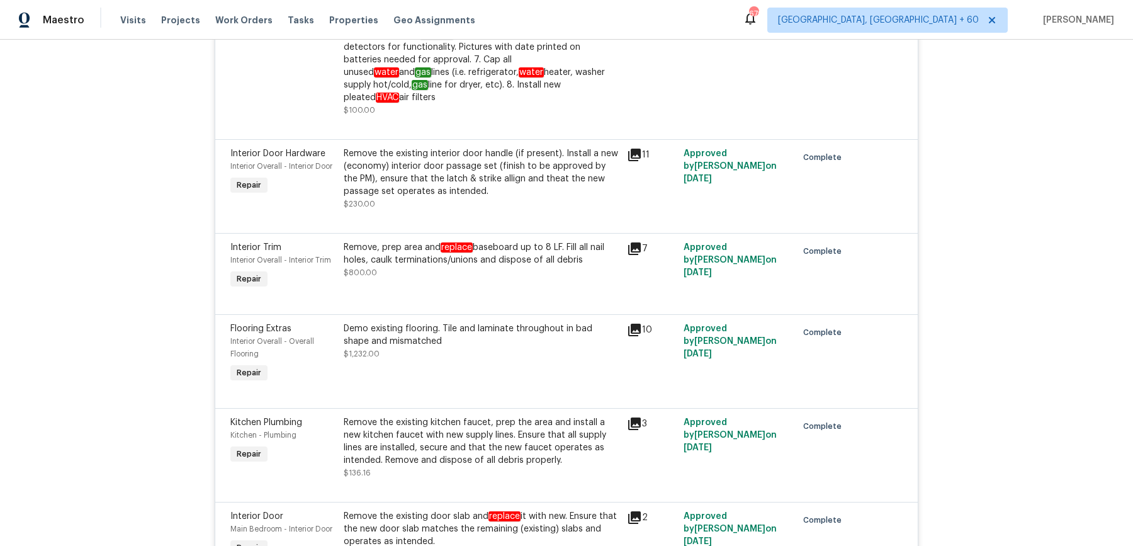
scroll to position [2457, 0]
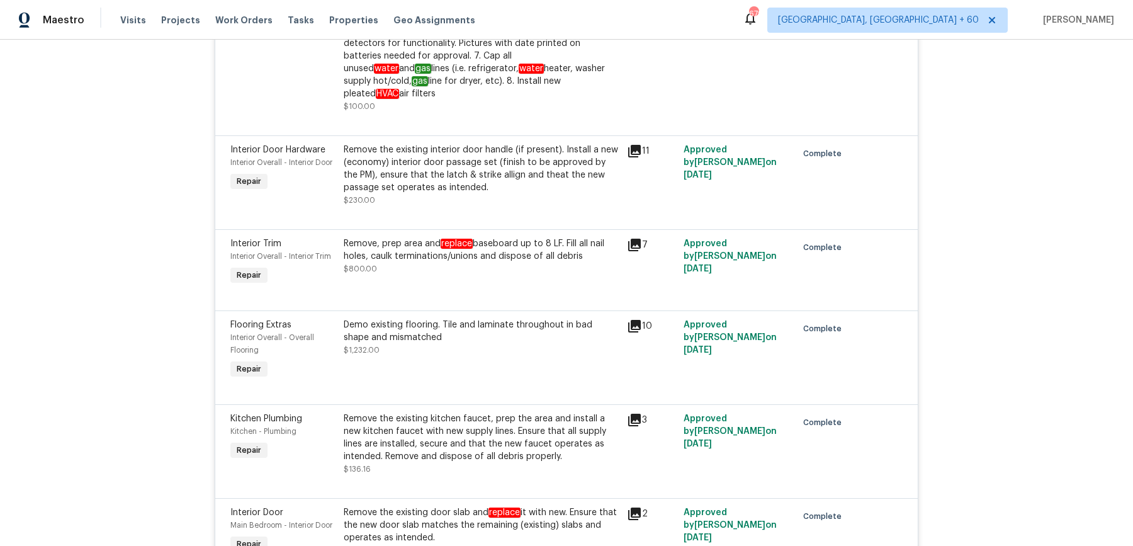
click at [467, 249] on div "Remove, prep area and replace baseboard up to 8 LF. Fill all nail holes, caulk …" at bounding box center [482, 256] width 276 height 38
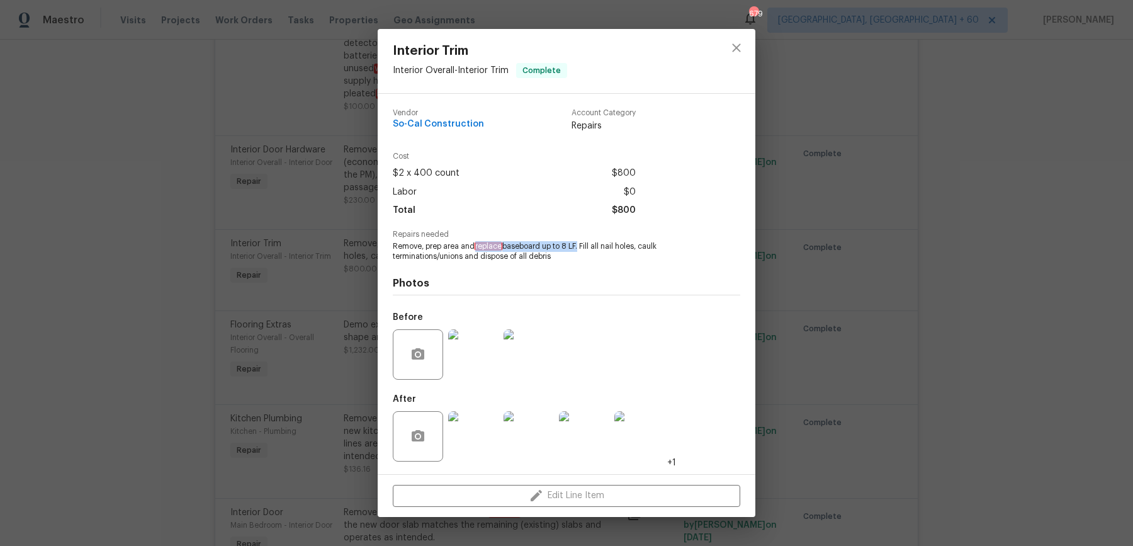
drag, startPoint x: 475, startPoint y: 248, endPoint x: 579, endPoint y: 247, distance: 104.5
click at [579, 247] on span "Remove, prep area and replace baseboard up to 8 LF. Fill all nail holes, caulk …" at bounding box center [549, 251] width 313 height 21
copy span "replace baseboard up to 8 LF"
click at [842, 171] on div "Interior Trim Interior Overall - Interior Trim Complete Vendor So-Cal Construct…" at bounding box center [566, 273] width 1133 height 546
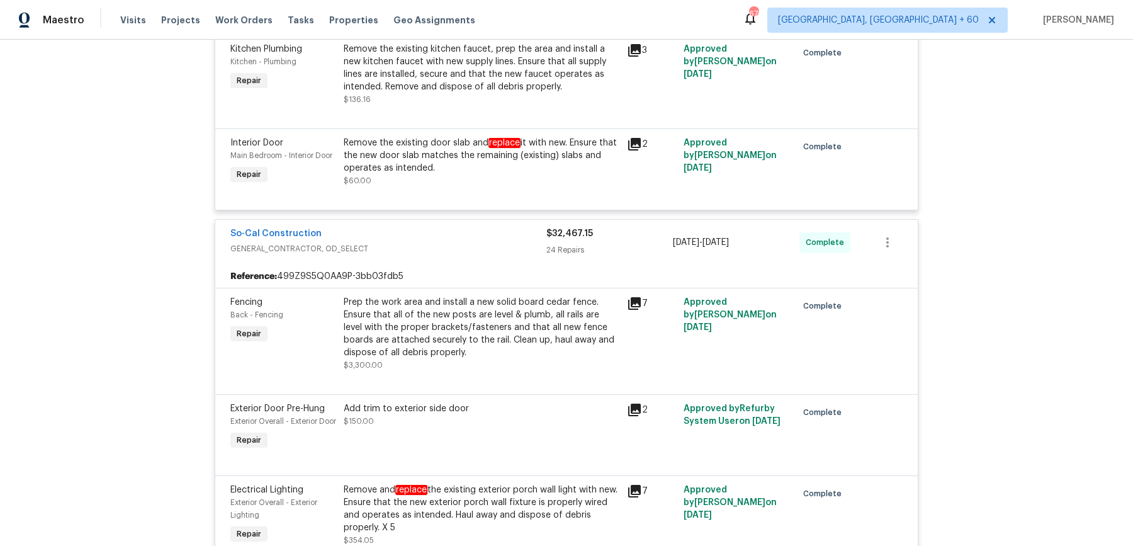
scroll to position [2907, 0]
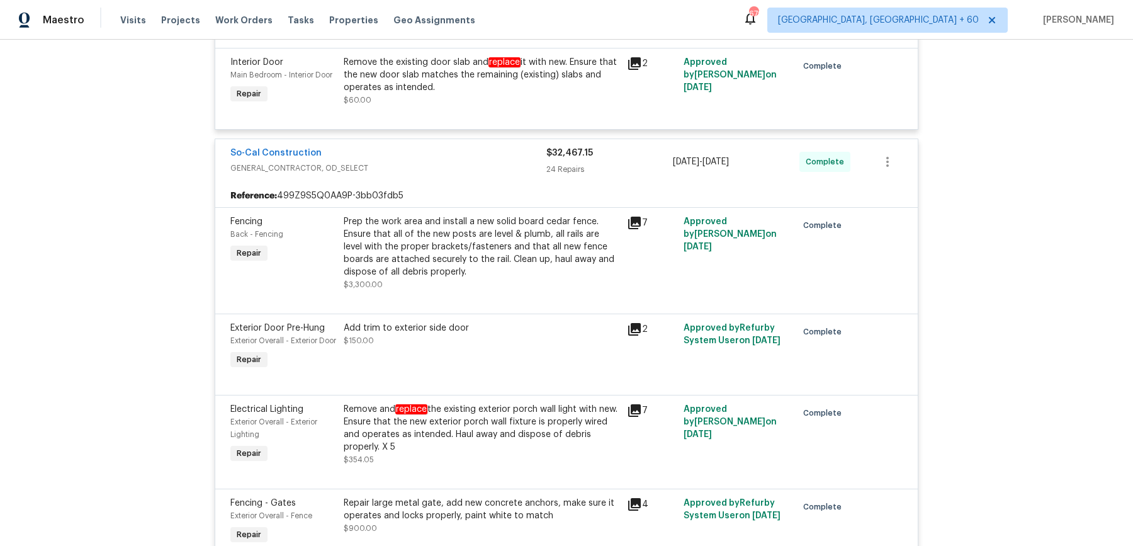
click at [526, 237] on div "Prep the work area and install a new solid board cedar fence. Ensure that all o…" at bounding box center [482, 246] width 276 height 63
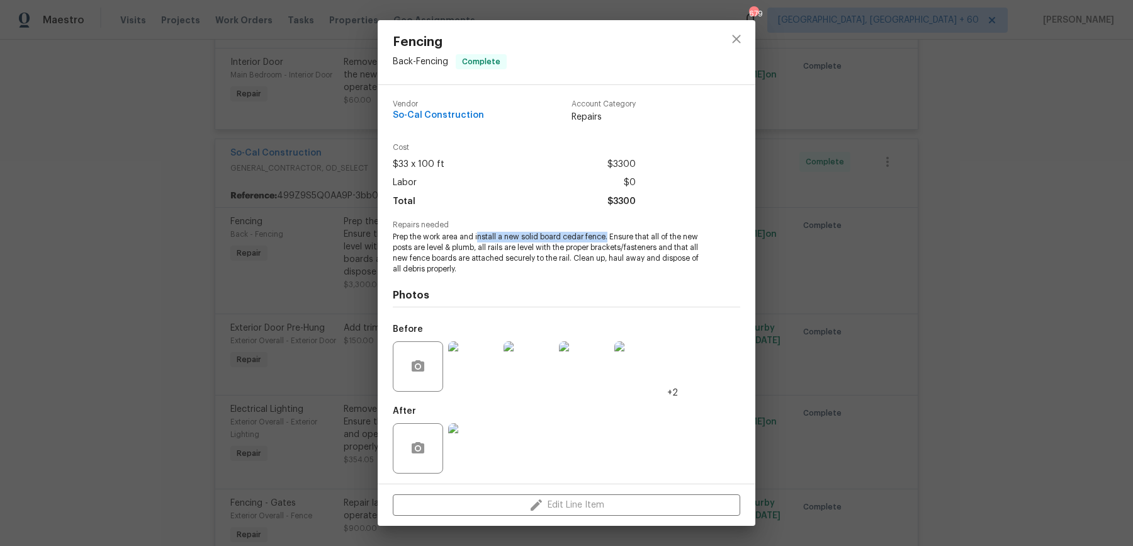
drag, startPoint x: 477, startPoint y: 237, endPoint x: 607, endPoint y: 236, distance: 129.7
click at [607, 236] on span "Prep the work area and install a new solid board cedar fence. Ensure that all o…" at bounding box center [549, 253] width 313 height 42
copy span "nstall a new solid board cedar fence."
click at [839, 313] on div "Fencing Back - Fencing Complete Vendor So-Cal Construction Account Category Rep…" at bounding box center [566, 273] width 1133 height 546
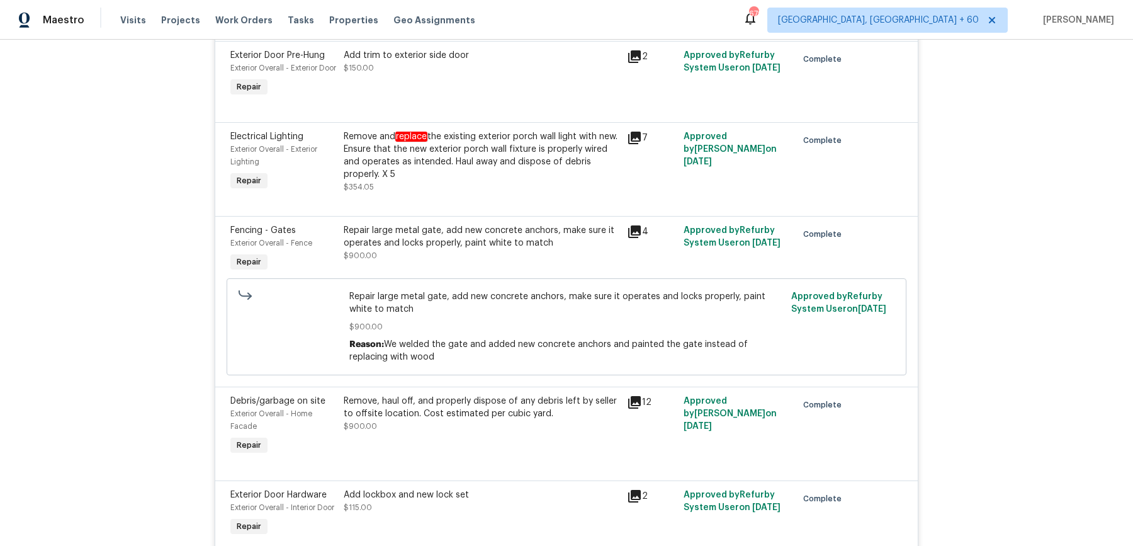
scroll to position [3186, 0]
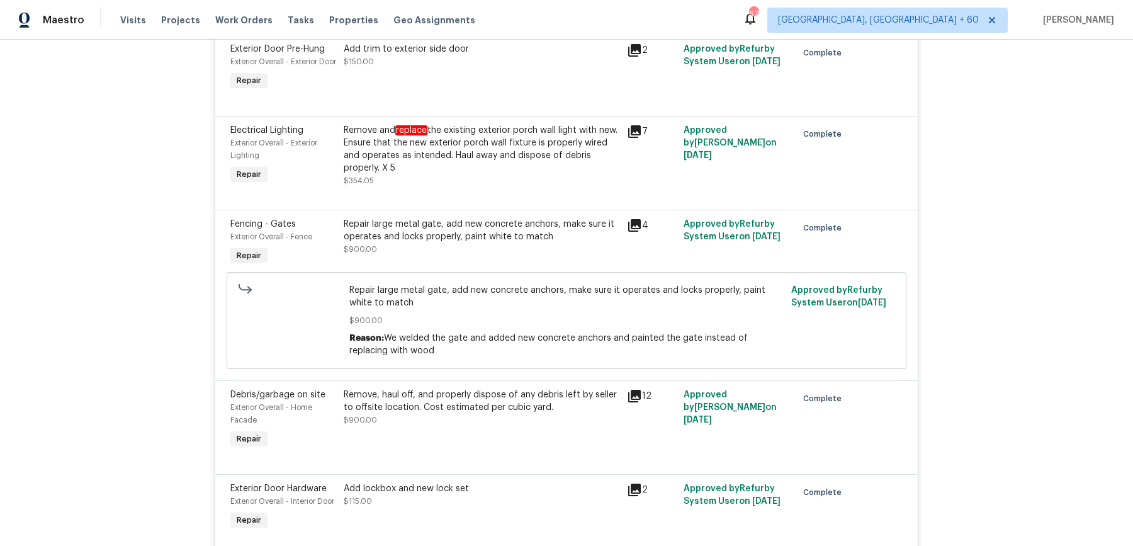
click at [487, 265] on div "Repair large metal gate, add new concrete anchors, make sure it operates and lo…" at bounding box center [481, 243] width 283 height 58
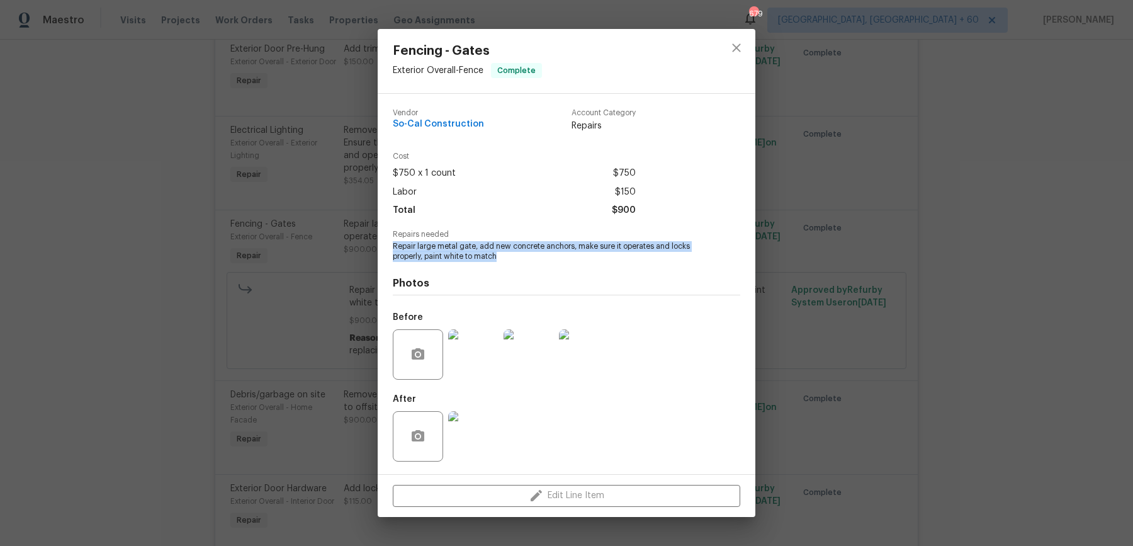
drag, startPoint x: 394, startPoint y: 242, endPoint x: 511, endPoint y: 257, distance: 118.1
click at [511, 257] on span "Repair large metal gate, add new concrete anchors, make sure it operates and lo…" at bounding box center [549, 251] width 313 height 21
copy span "Repair large metal gate, add new concrete anchors, make sure it operates and lo…"
click at [927, 245] on div "Fencing - Gates Exterior Overall - Fence Complete Vendor So-Cal Construction Ac…" at bounding box center [566, 273] width 1133 height 546
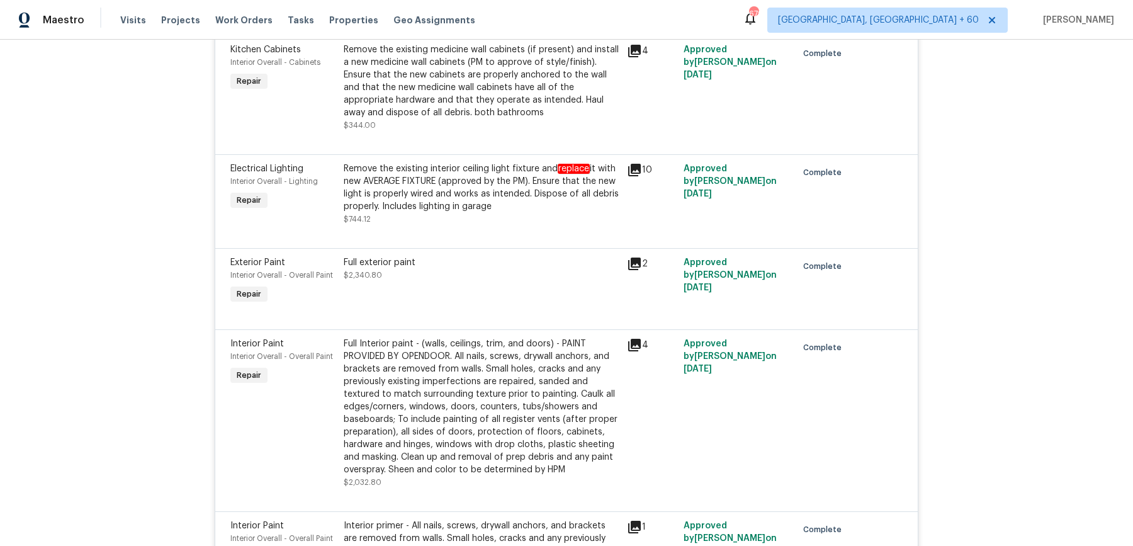
scroll to position [4141, 0]
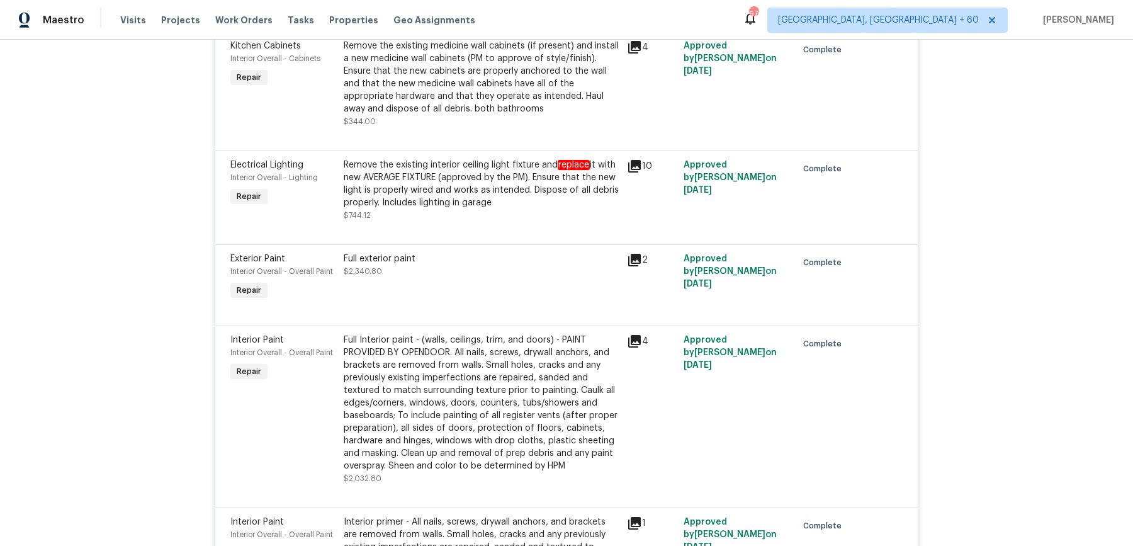
click at [507, 206] on div "Remove the existing interior ceiling light fixture and replace it with new AVER…" at bounding box center [482, 184] width 276 height 50
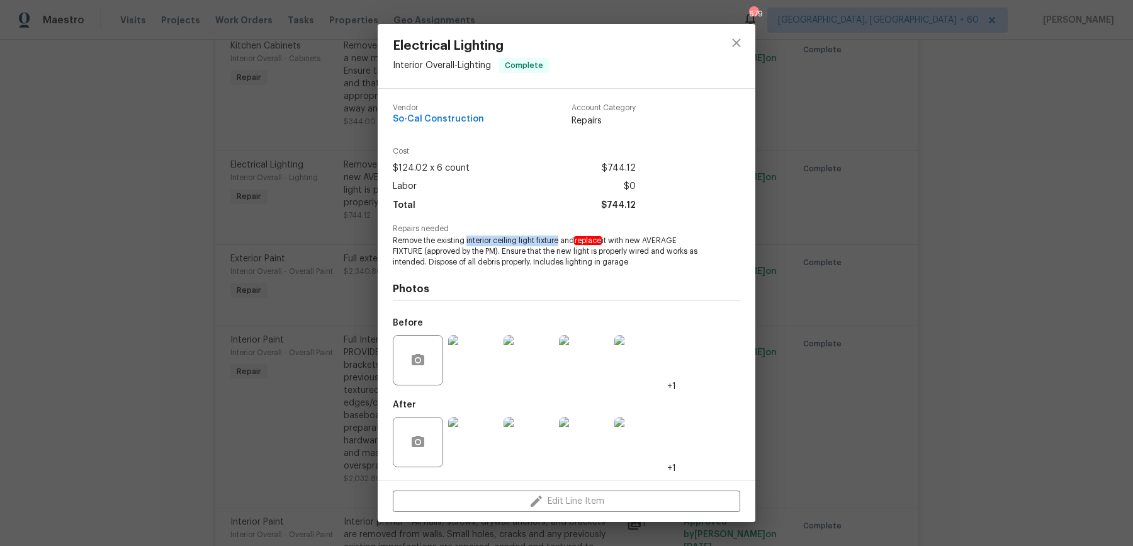
drag, startPoint x: 466, startPoint y: 242, endPoint x: 560, endPoint y: 240, distance: 93.8
click at [560, 240] on span "Remove the existing interior ceiling light fixture and replace it with new AVER…" at bounding box center [549, 250] width 313 height 31
copy span "interior ceiling light fixture"
click at [887, 384] on div "Electrical Lighting Interior Overall - Lighting Complete Vendor So-Cal Construc…" at bounding box center [566, 273] width 1133 height 546
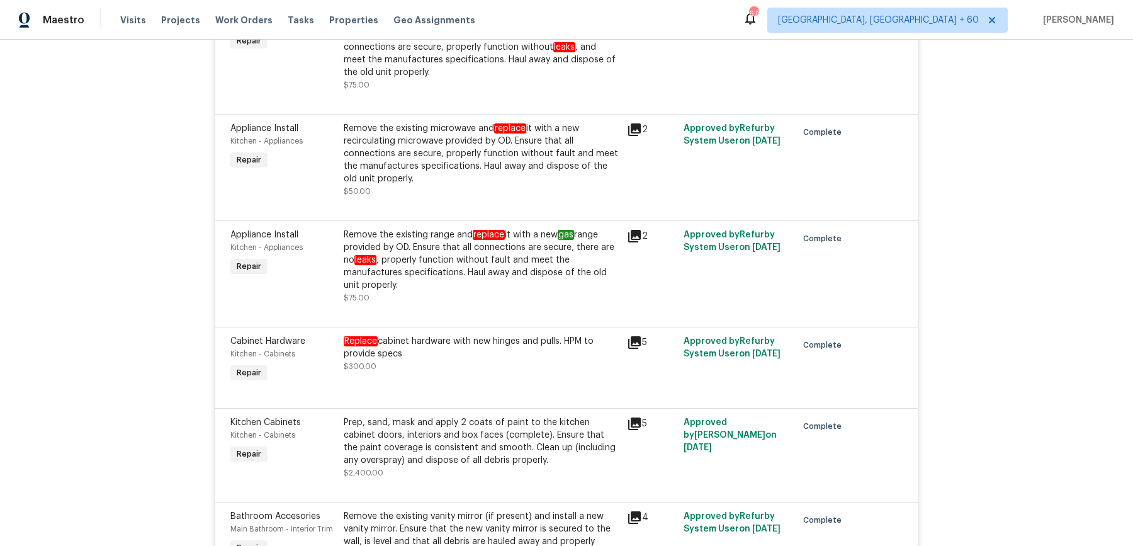
scroll to position [4918, 0]
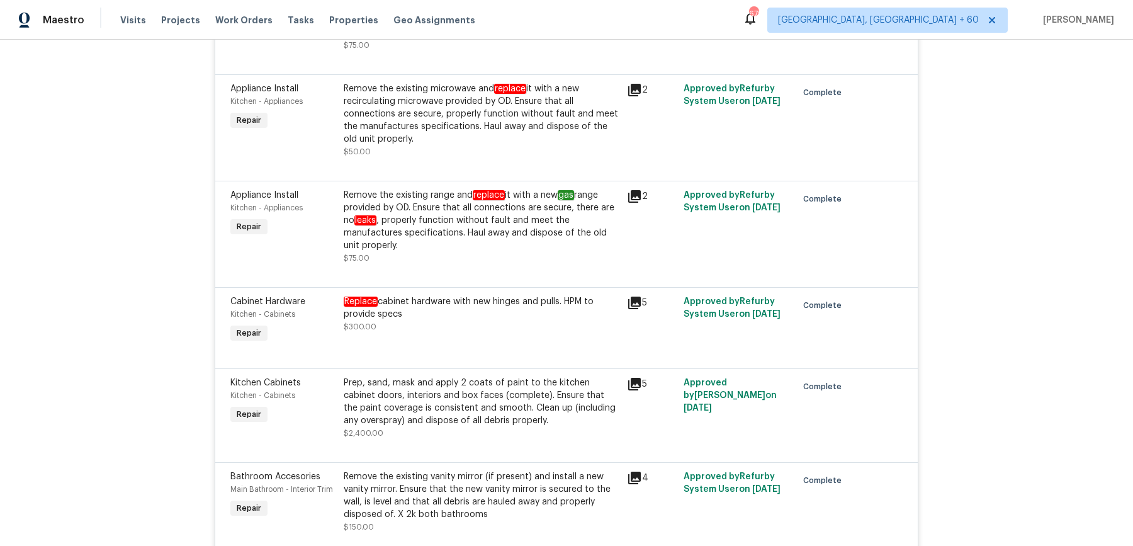
click at [595, 426] on div "Prep, sand, mask and apply 2 coats of paint to the kitchen cabinet doors, inter…" at bounding box center [482, 401] width 276 height 50
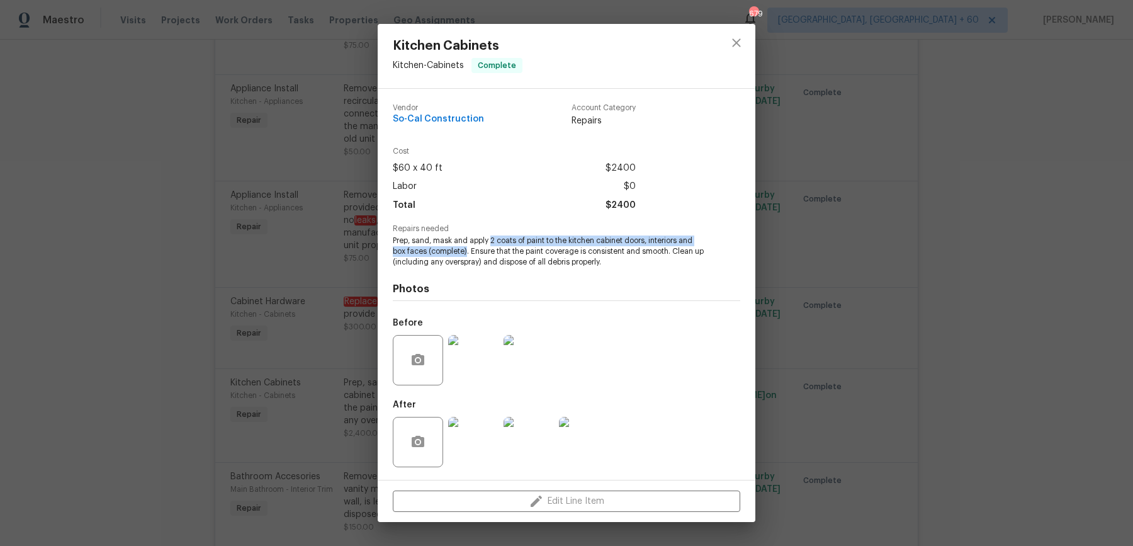
drag, startPoint x: 491, startPoint y: 240, endPoint x: 467, endPoint y: 255, distance: 28.3
click at [467, 255] on span "Prep, sand, mask and apply 2 coats of paint to the kitchen cabinet doors, inter…" at bounding box center [549, 250] width 313 height 31
copy span "2 coats of paint to the kitchen cabinet doors, interiors and box faces (complet…"
click at [821, 192] on div "Kitchen Cabinets Kitchen - Cabinets Complete Vendor So-Cal Construction Account…" at bounding box center [566, 273] width 1133 height 546
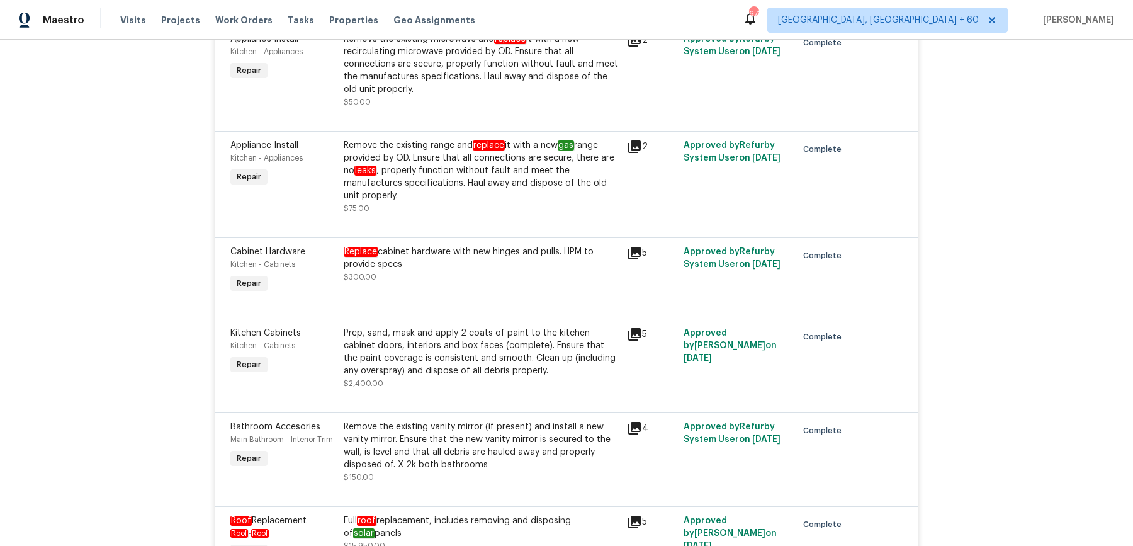
scroll to position [5219, 0]
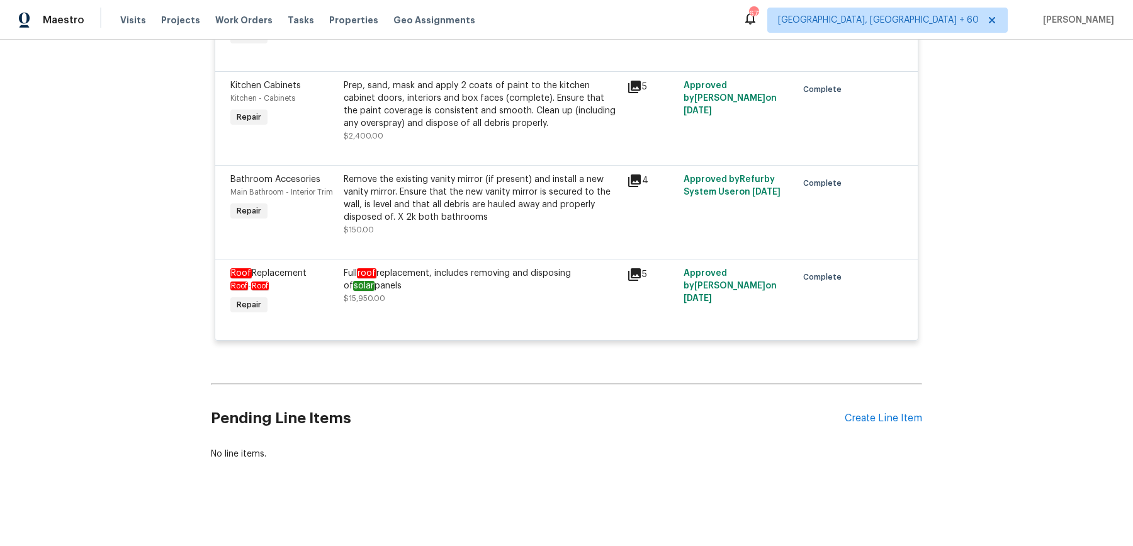
click at [463, 289] on div "Full roof replacement, includes removing and disposing of solar panels" at bounding box center [482, 279] width 276 height 25
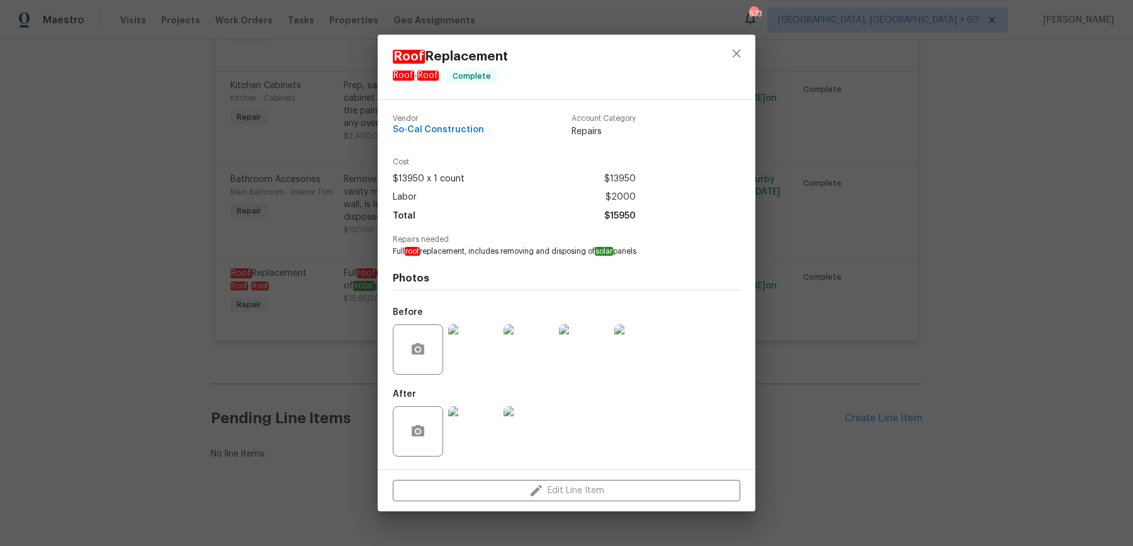
click at [476, 431] on img at bounding box center [473, 431] width 50 height 50
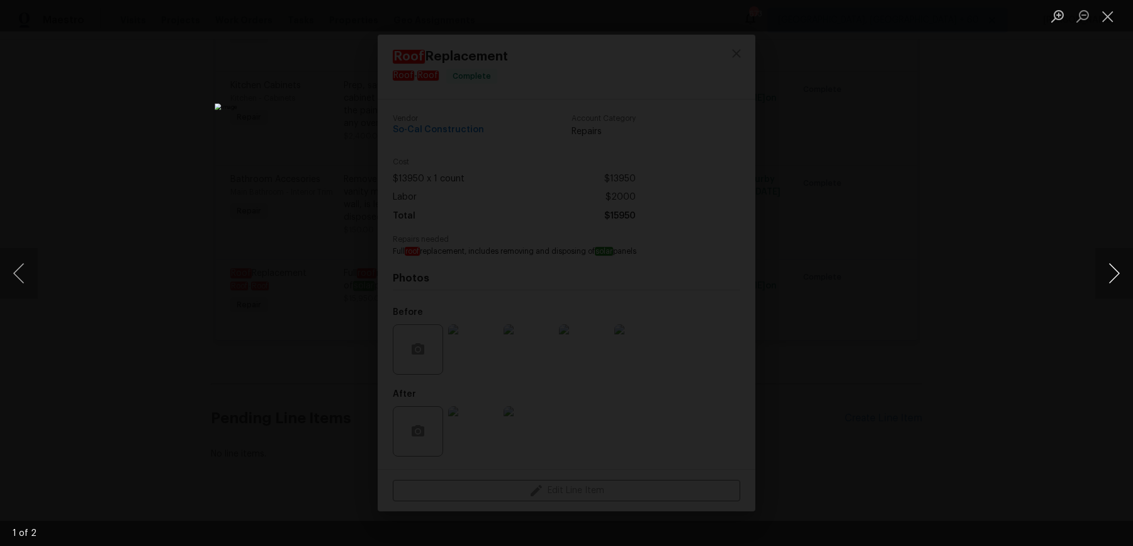
click at [1117, 278] on button "Next image" at bounding box center [1114, 273] width 38 height 50
click at [1039, 233] on div "Lightbox" at bounding box center [566, 273] width 1133 height 546
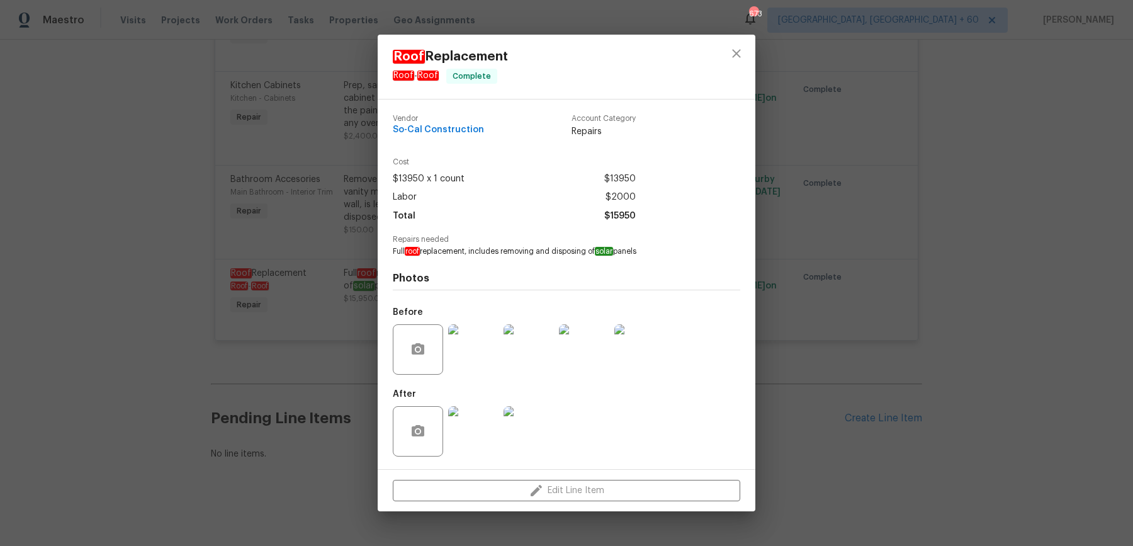
click at [466, 346] on img at bounding box center [473, 349] width 50 height 50
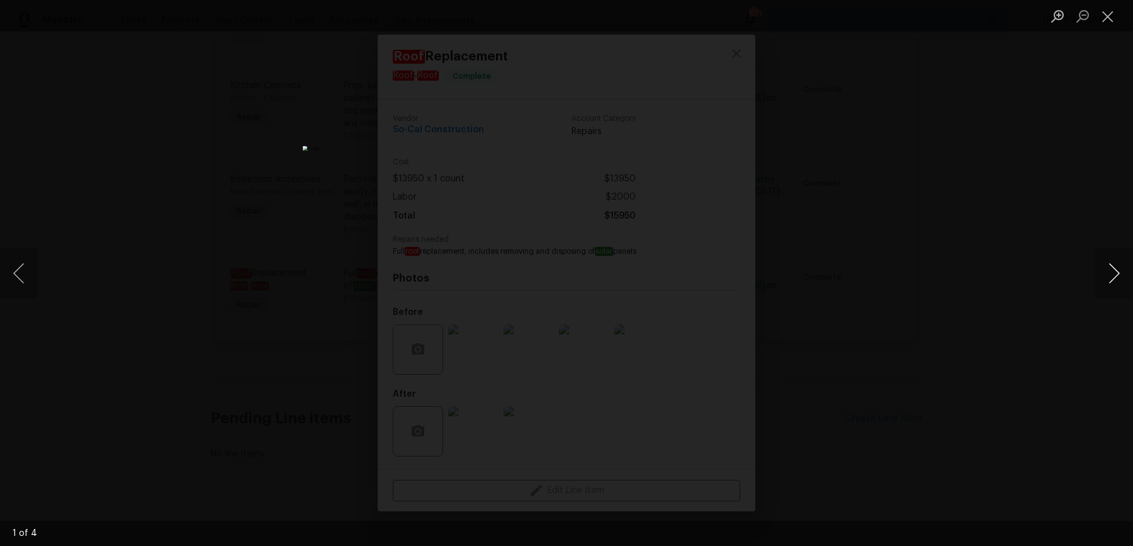
click at [1120, 278] on button "Next image" at bounding box center [1114, 273] width 38 height 50
click at [1078, 212] on div "Lightbox" at bounding box center [566, 273] width 1133 height 546
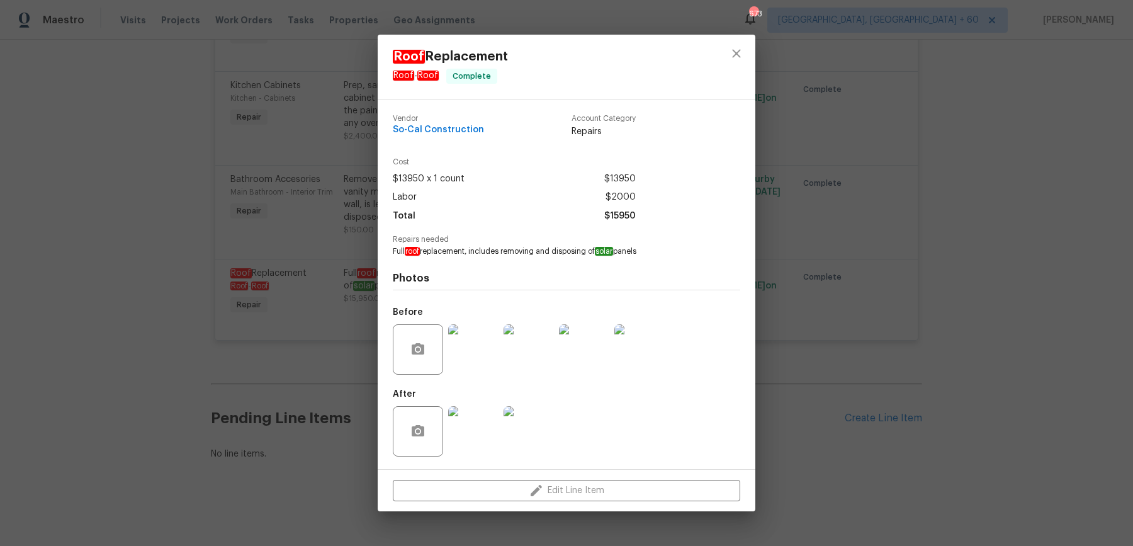
click at [1078, 212] on div "Roof Replacement Roof - Roof Complete Vendor So-Cal Construction Account Catego…" at bounding box center [566, 273] width 1133 height 546
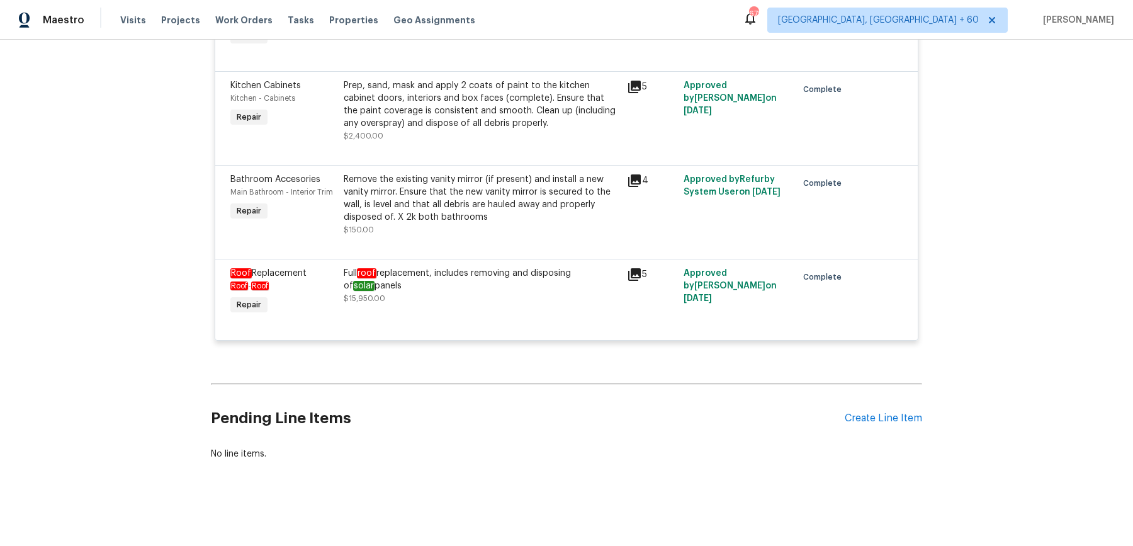
click at [537, 285] on div "Full roof replacement, includes removing and disposing of solar panels" at bounding box center [482, 279] width 276 height 25
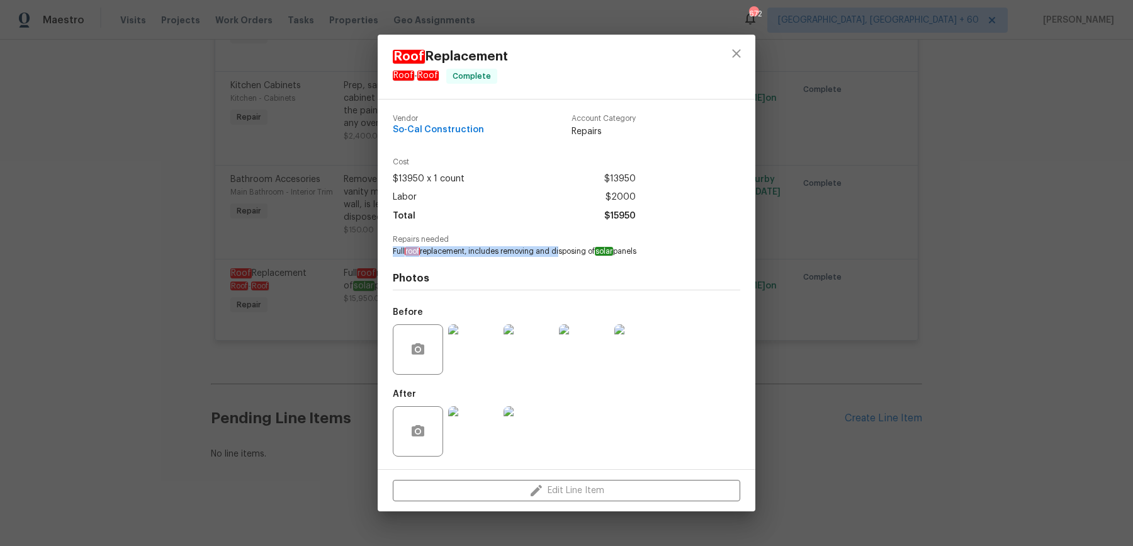
drag, startPoint x: 560, startPoint y: 251, endPoint x: 757, endPoint y: 249, distance: 197.7
click at [757, 251] on div "Roof Replacement Roof - Roof Complete Vendor So-Cal Construction Account Catego…" at bounding box center [566, 273] width 1133 height 546
click at [490, 412] on img at bounding box center [473, 431] width 50 height 50
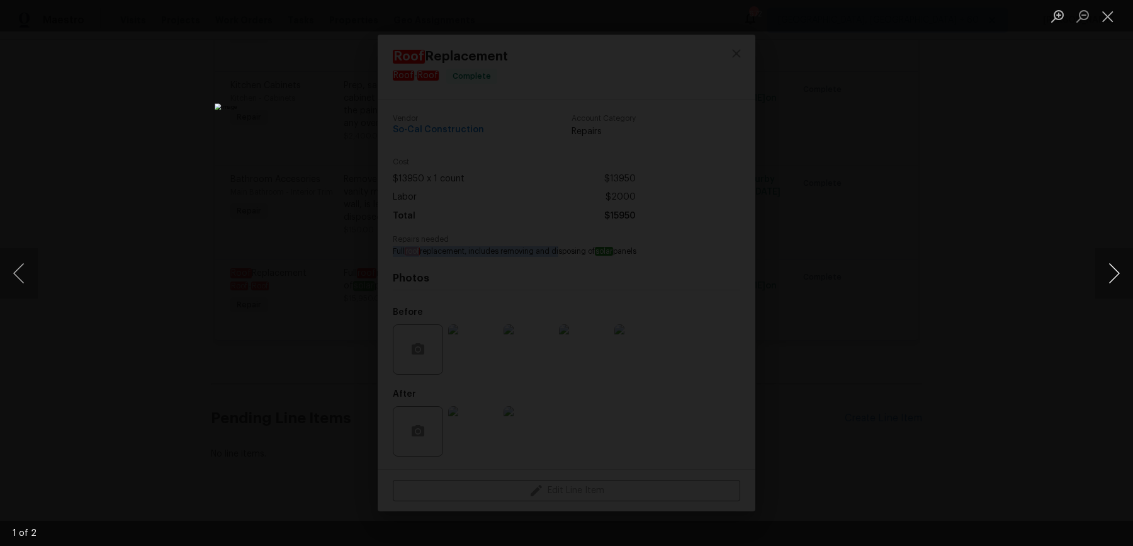
click at [1097, 275] on button "Next image" at bounding box center [1114, 273] width 38 height 50
click at [1109, 14] on button "Close lightbox" at bounding box center [1107, 16] width 25 height 22
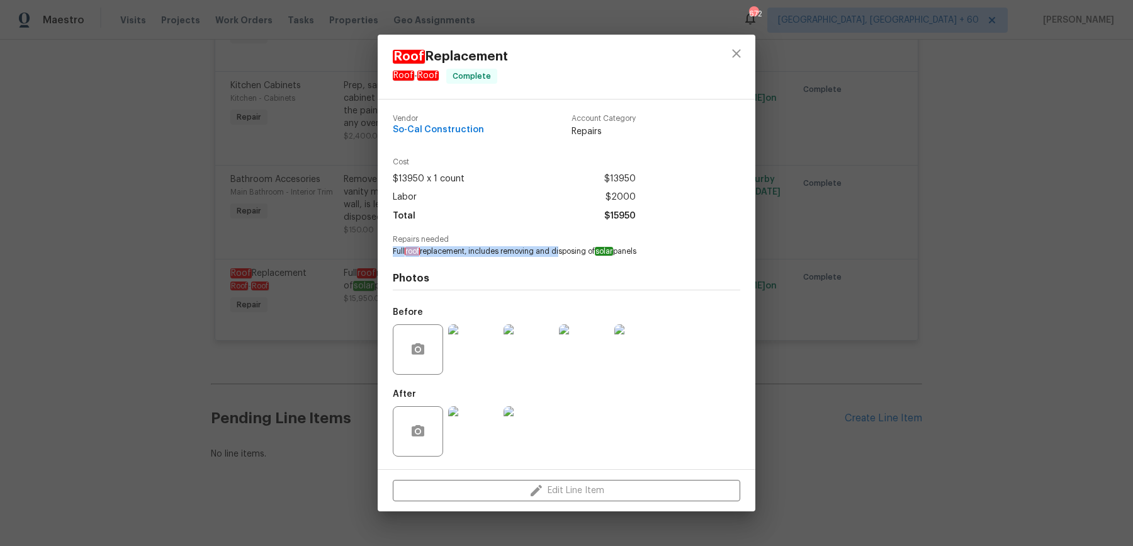
click at [490, 244] on span "Repairs needed" at bounding box center [566, 239] width 347 height 8
click at [1025, 204] on div "Roof Replacement Roof - Roof Complete Vendor So-Cal Construction Account Catego…" at bounding box center [566, 273] width 1133 height 546
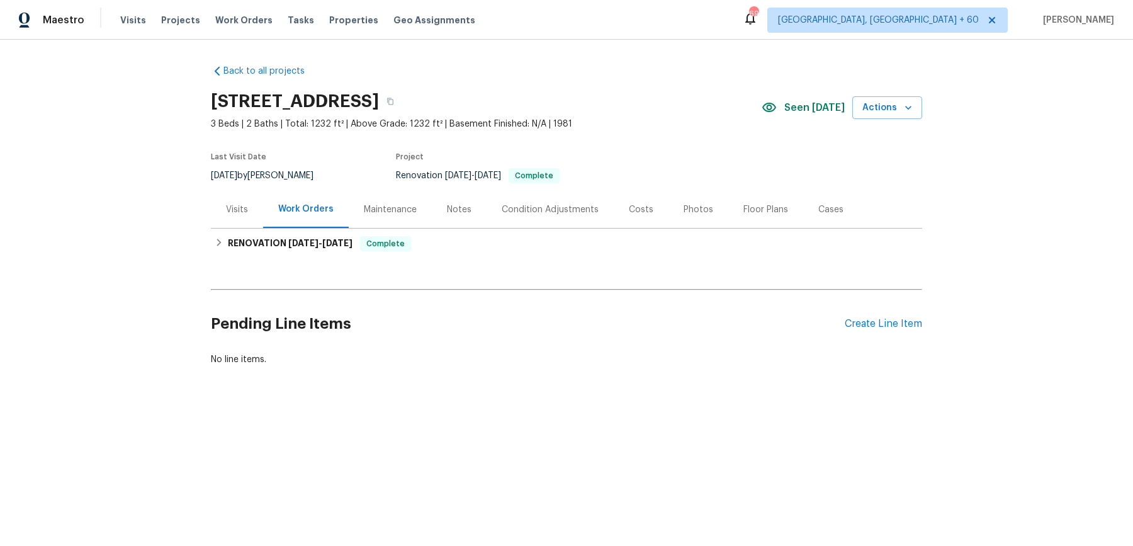
click at [233, 192] on div "Visits" at bounding box center [237, 209] width 52 height 37
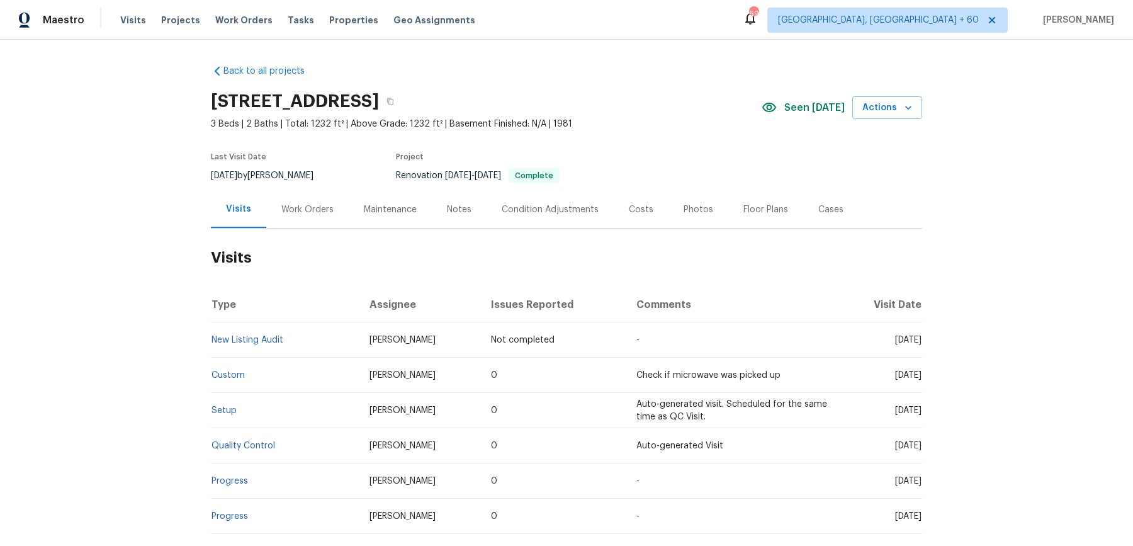
click at [227, 404] on td "Setup" at bounding box center [285, 410] width 149 height 35
click at [227, 407] on link "Setup" at bounding box center [224, 410] width 25 height 9
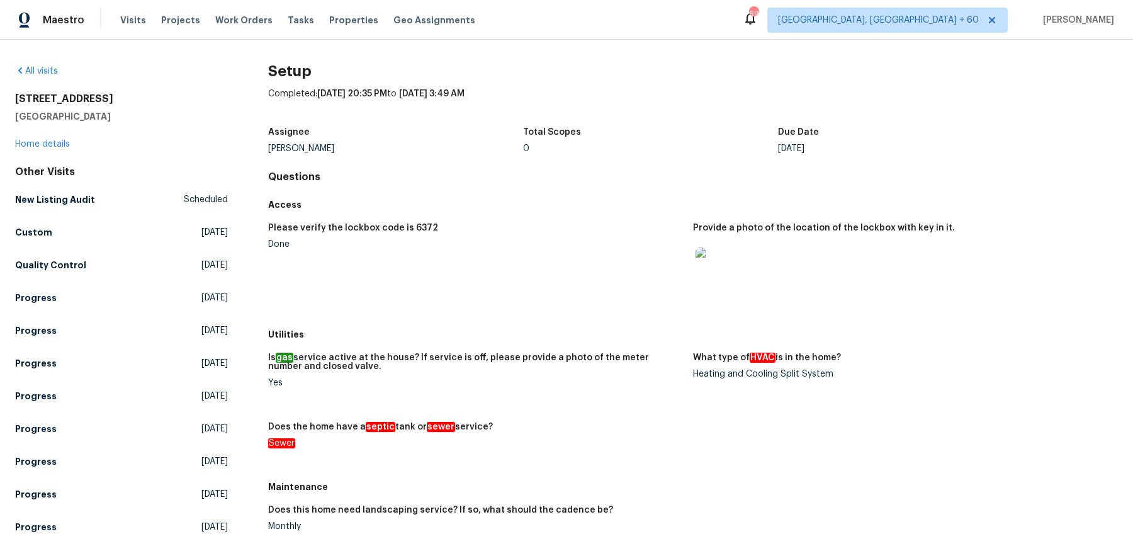
scroll to position [196, 0]
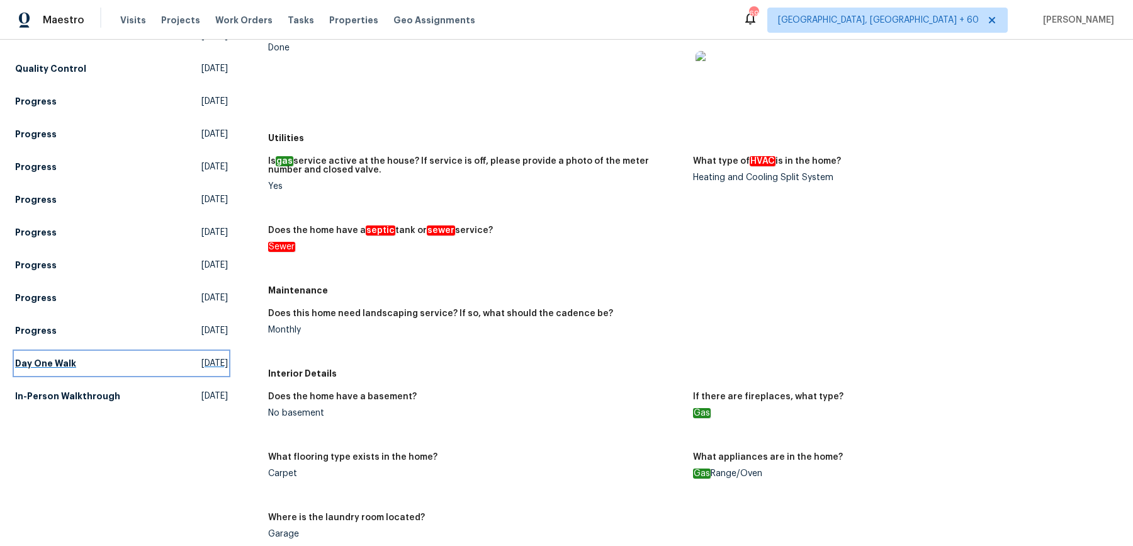
click at [49, 364] on h5 "Day One Walk" at bounding box center [45, 363] width 61 height 13
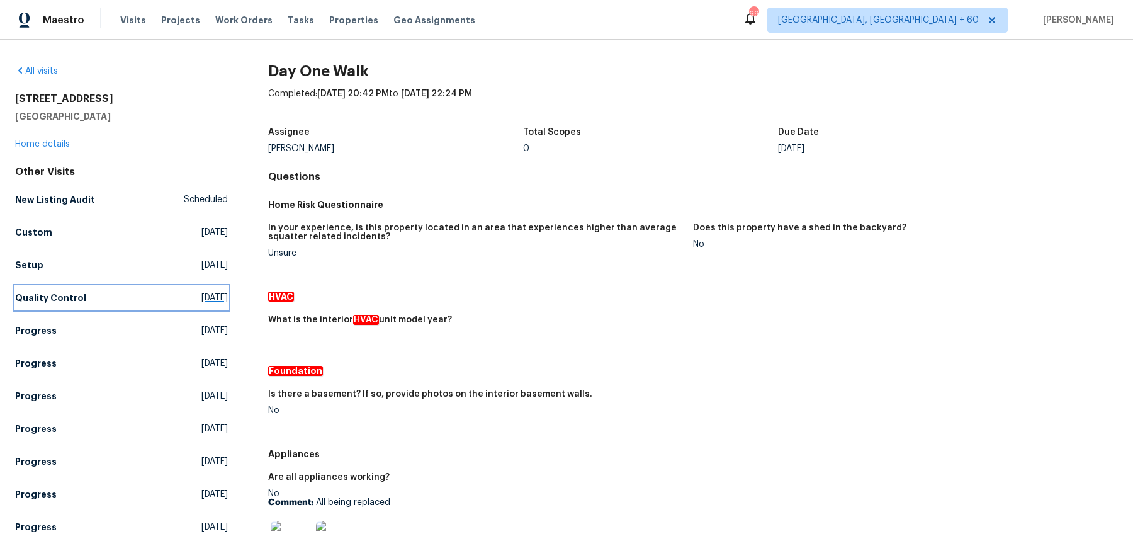
click at [76, 302] on h5 "Quality Control" at bounding box center [50, 297] width 71 height 13
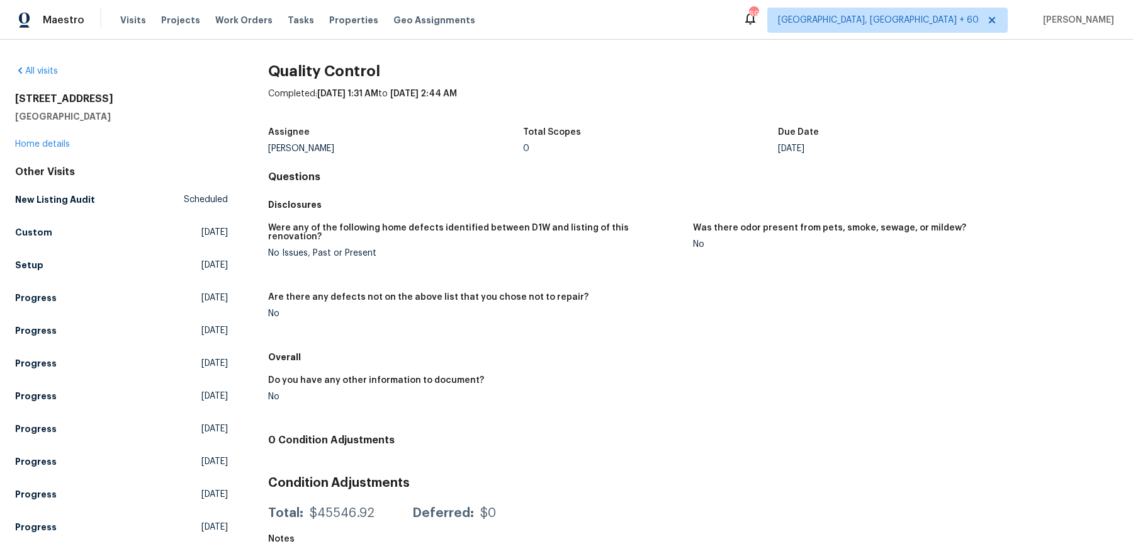
scroll to position [67, 0]
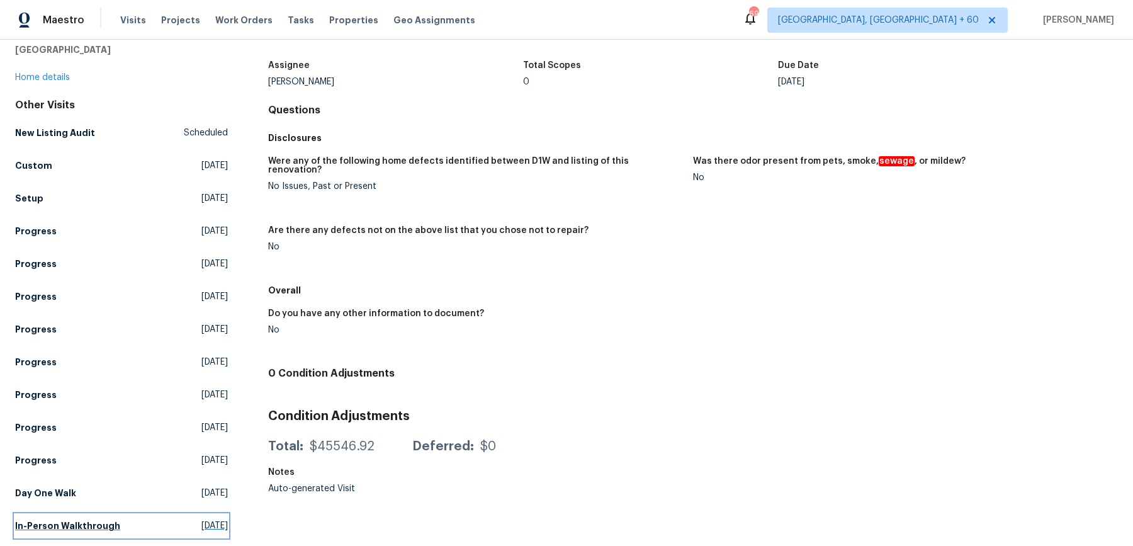
click at [84, 517] on link "In-Person Walkthrough Fri, Jul 04 2025" at bounding box center [121, 525] width 213 height 23
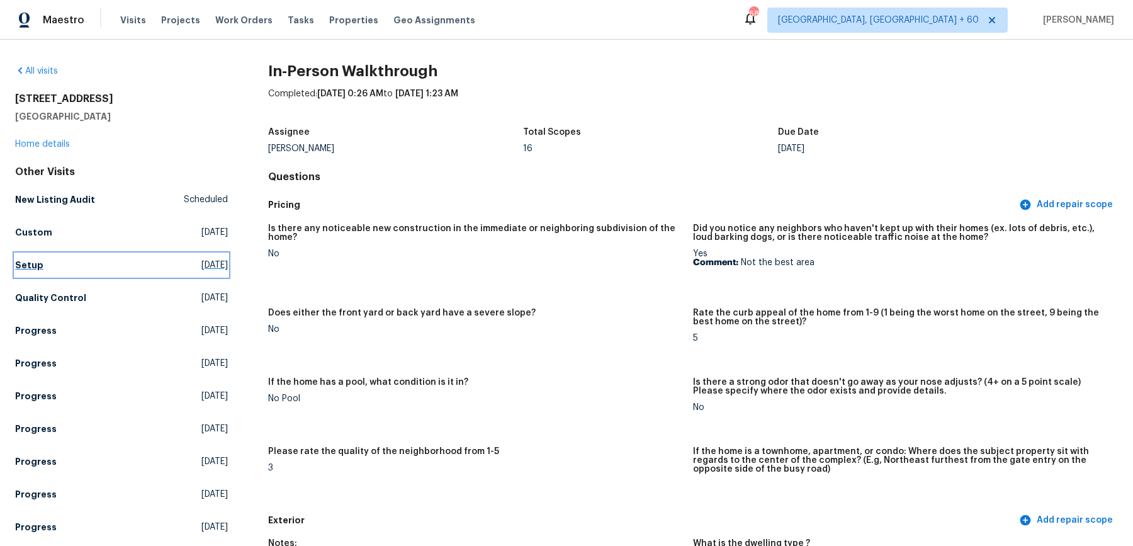
click at [43, 266] on link "Setup Thu, Oct 02 2025" at bounding box center [121, 265] width 213 height 23
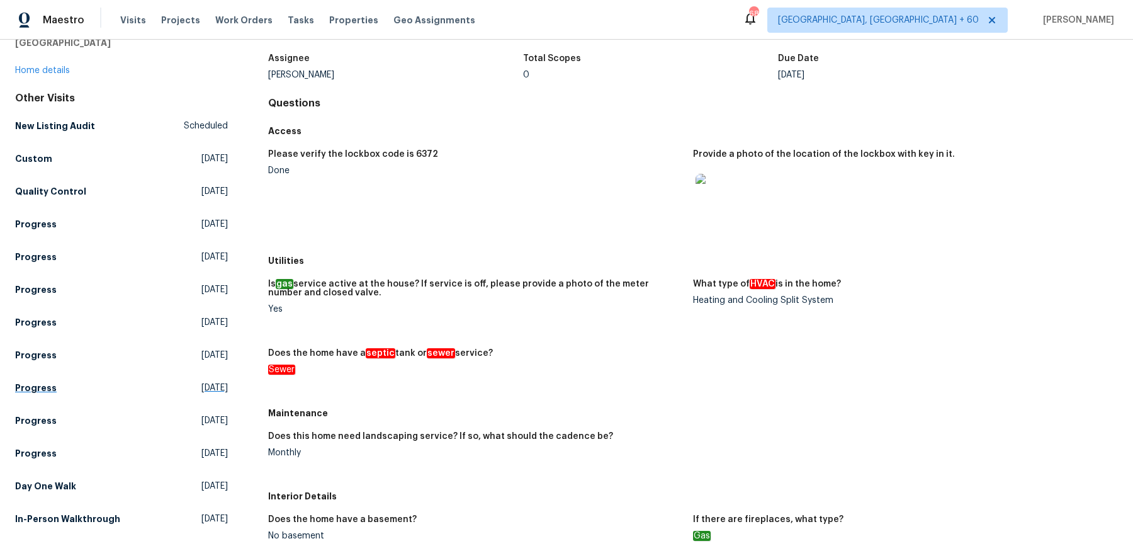
scroll to position [172, 0]
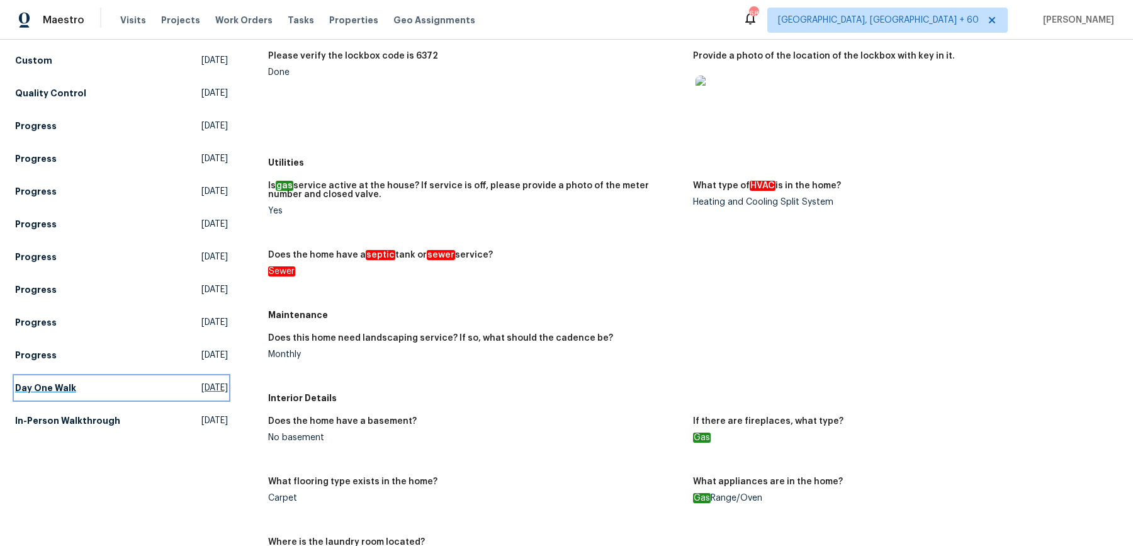
click at [74, 376] on link "Day One Walk Mon, Sep 15 2025" at bounding box center [121, 387] width 213 height 23
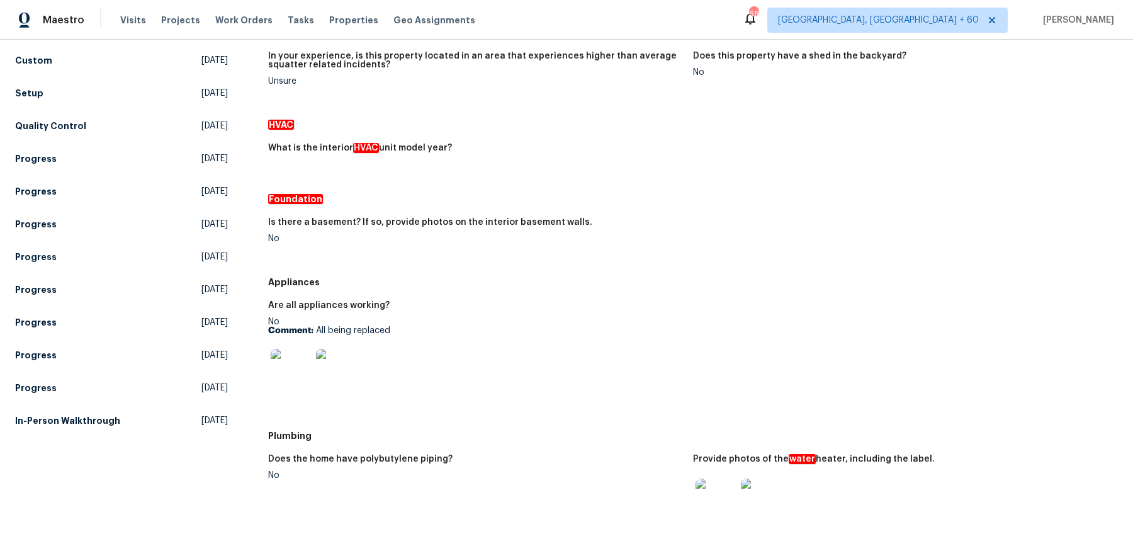
scroll to position [159, 0]
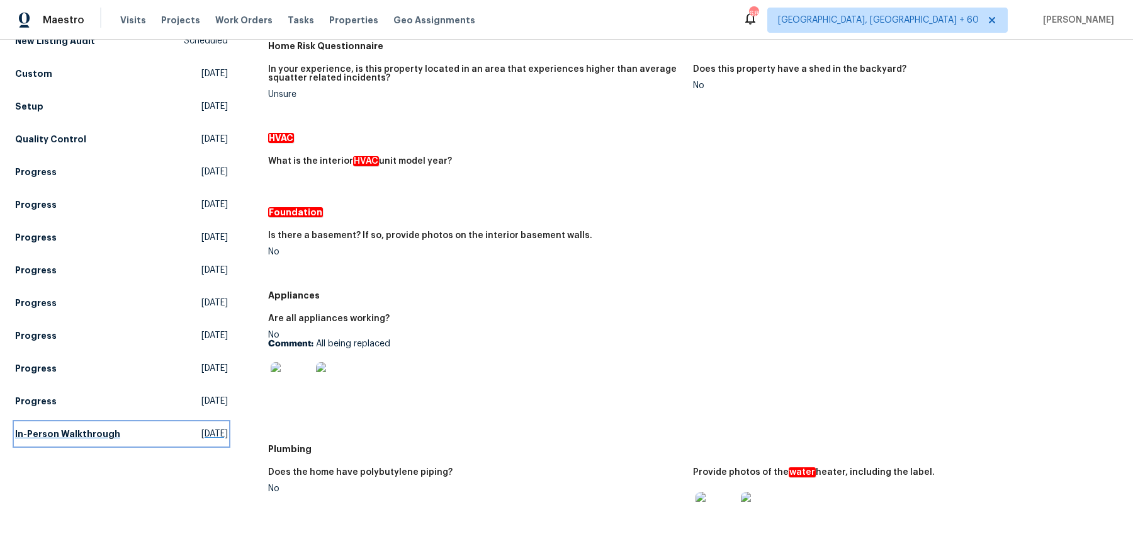
click at [47, 434] on h5 "In-Person Walkthrough" at bounding box center [67, 433] width 105 height 13
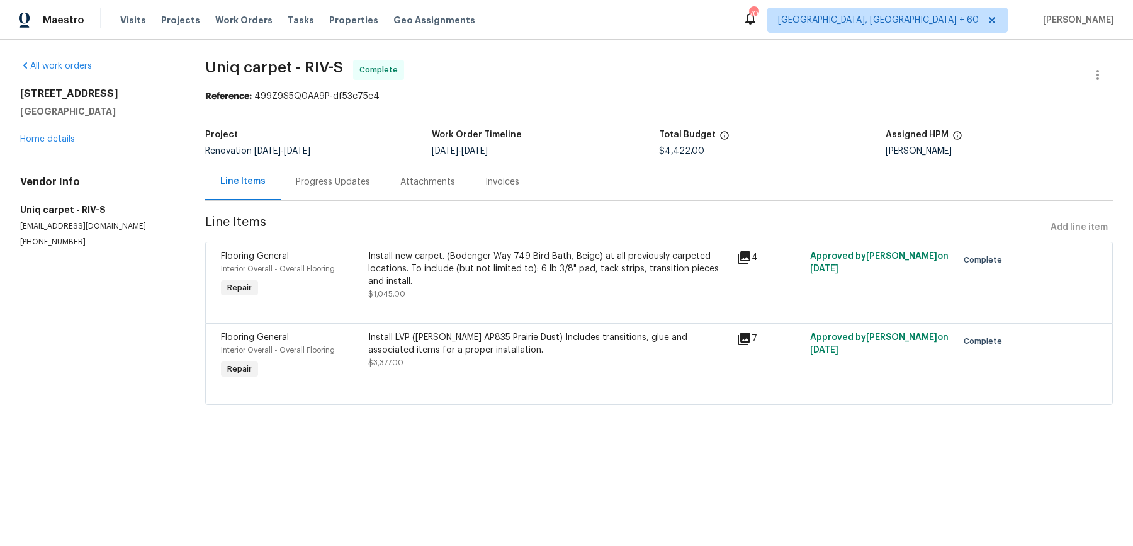
click at [309, 68] on span "Uniq carpet - RIV-S" at bounding box center [274, 67] width 138 height 15
copy span "Uniq carpet - RIV-S"
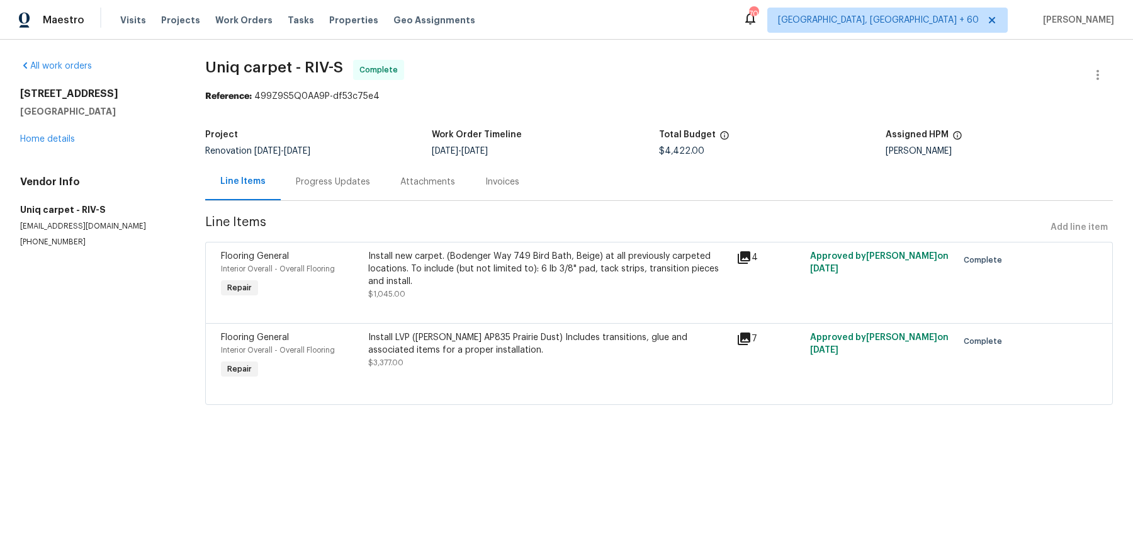
click at [31, 201] on div "Vendor Info Uniq carpet - RIV-S [EMAIL_ADDRESS][DOMAIN_NAME] [PHONE_NUMBER]" at bounding box center [97, 212] width 155 height 72
drag, startPoint x: 23, startPoint y: 202, endPoint x: 104, endPoint y: 295, distance: 123.1
click at [104, 295] on section "All work orders [STREET_ADDRESS] Home details Vendor Info Uniq carpet - RIV-S […" at bounding box center [97, 240] width 155 height 360
copy div "Uniq carpet - RIV-S [EMAIL_ADDRESS][DOMAIN_NAME] [PHONE_NUMBER]"
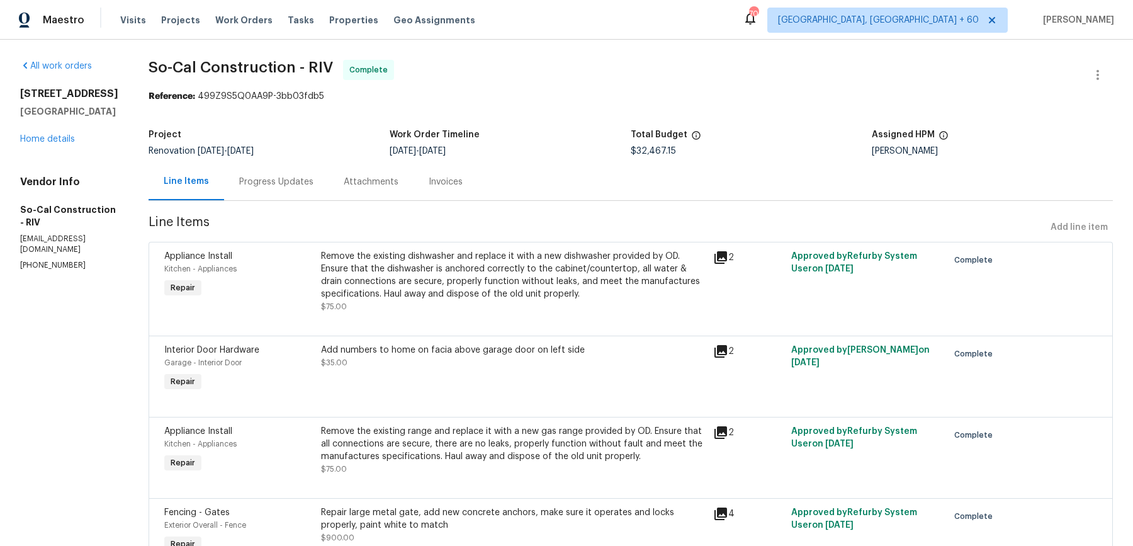
click at [322, 71] on span "So-Cal Construction - RIV" at bounding box center [241, 67] width 184 height 15
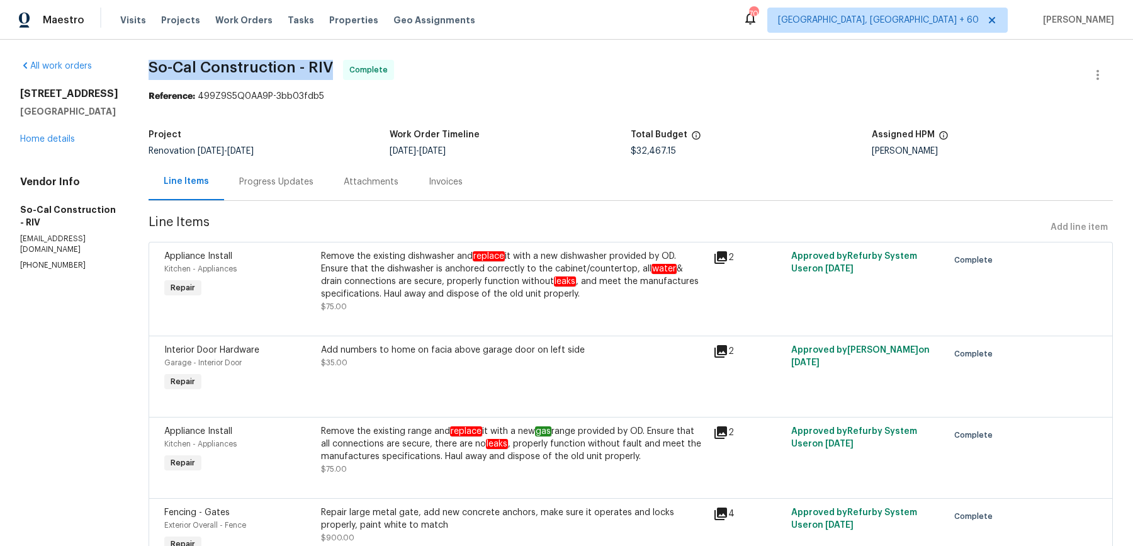
click at [322, 71] on span "So-Cal Construction - RIV" at bounding box center [241, 67] width 184 height 15
copy span "So-Cal Construction - RIV"
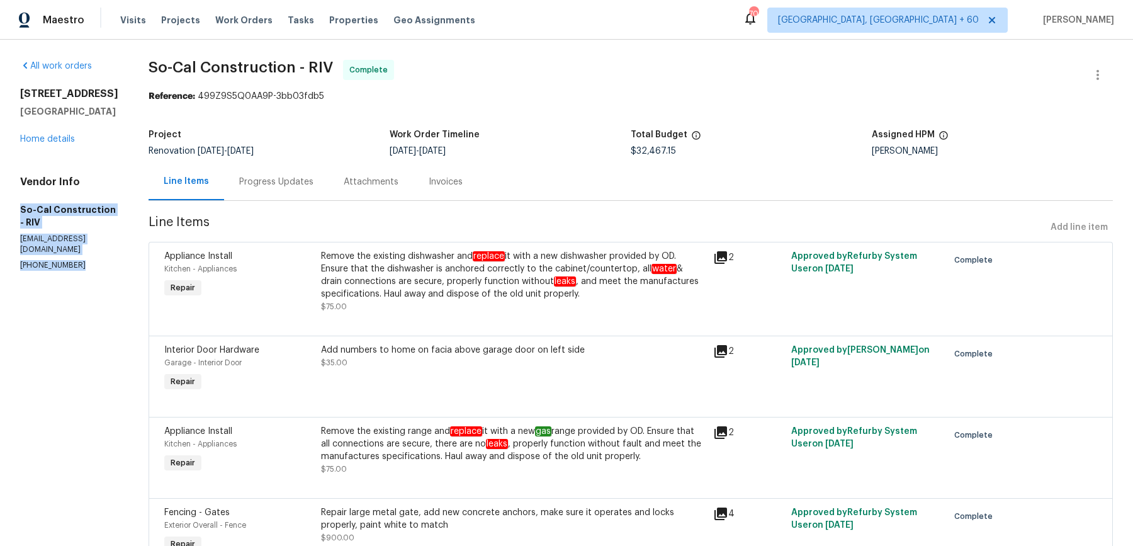
drag, startPoint x: 9, startPoint y: 203, endPoint x: 70, endPoint y: 262, distance: 85.0
copy div "So-Cal Construction - RIV socalconstruction13@gmail.com (951) 557-2497"
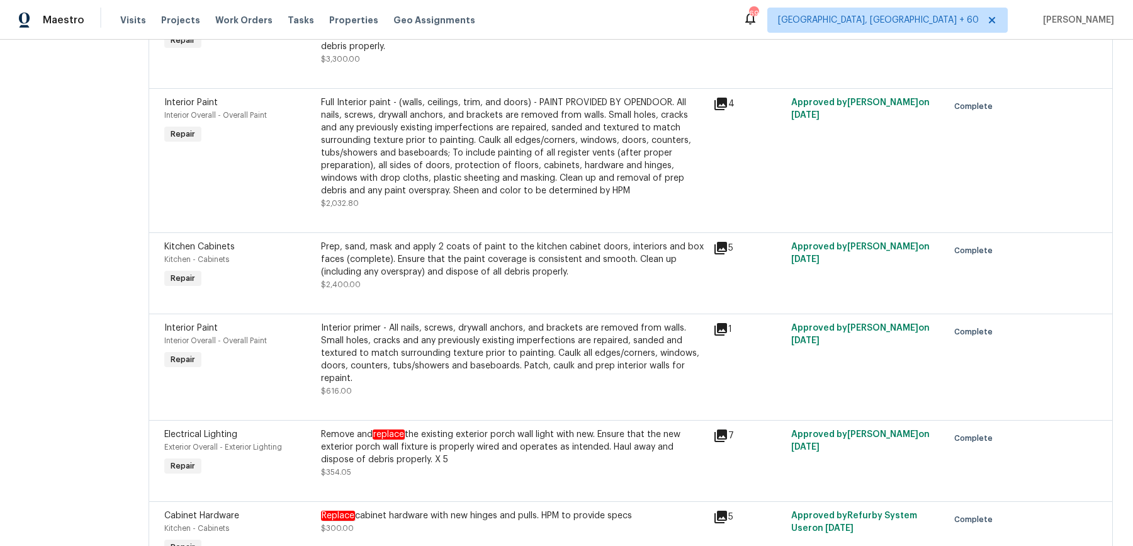
scroll to position [1805, 0]
